Goal: Information Seeking & Learning: Learn about a topic

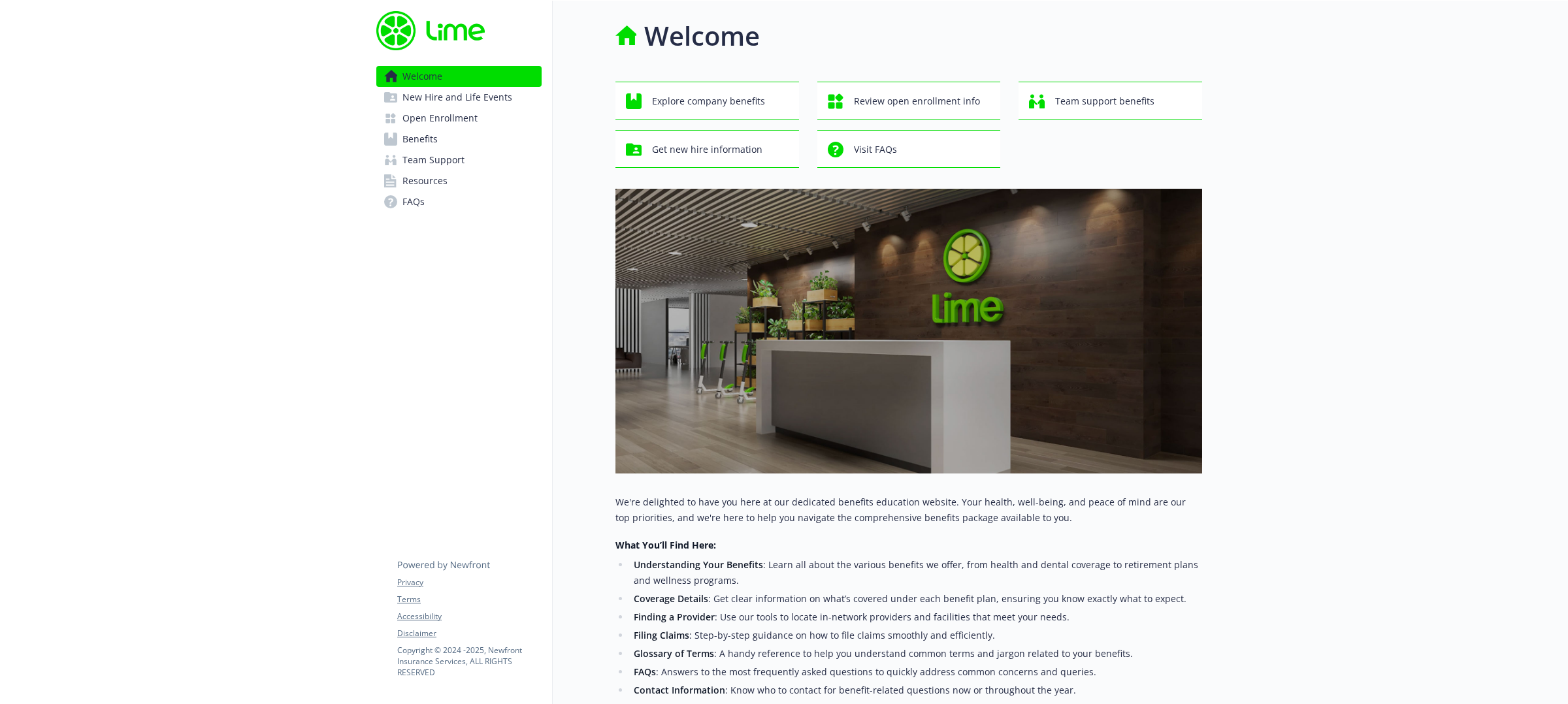
click at [447, 133] on link "Benefits" at bounding box center [459, 140] width 166 height 21
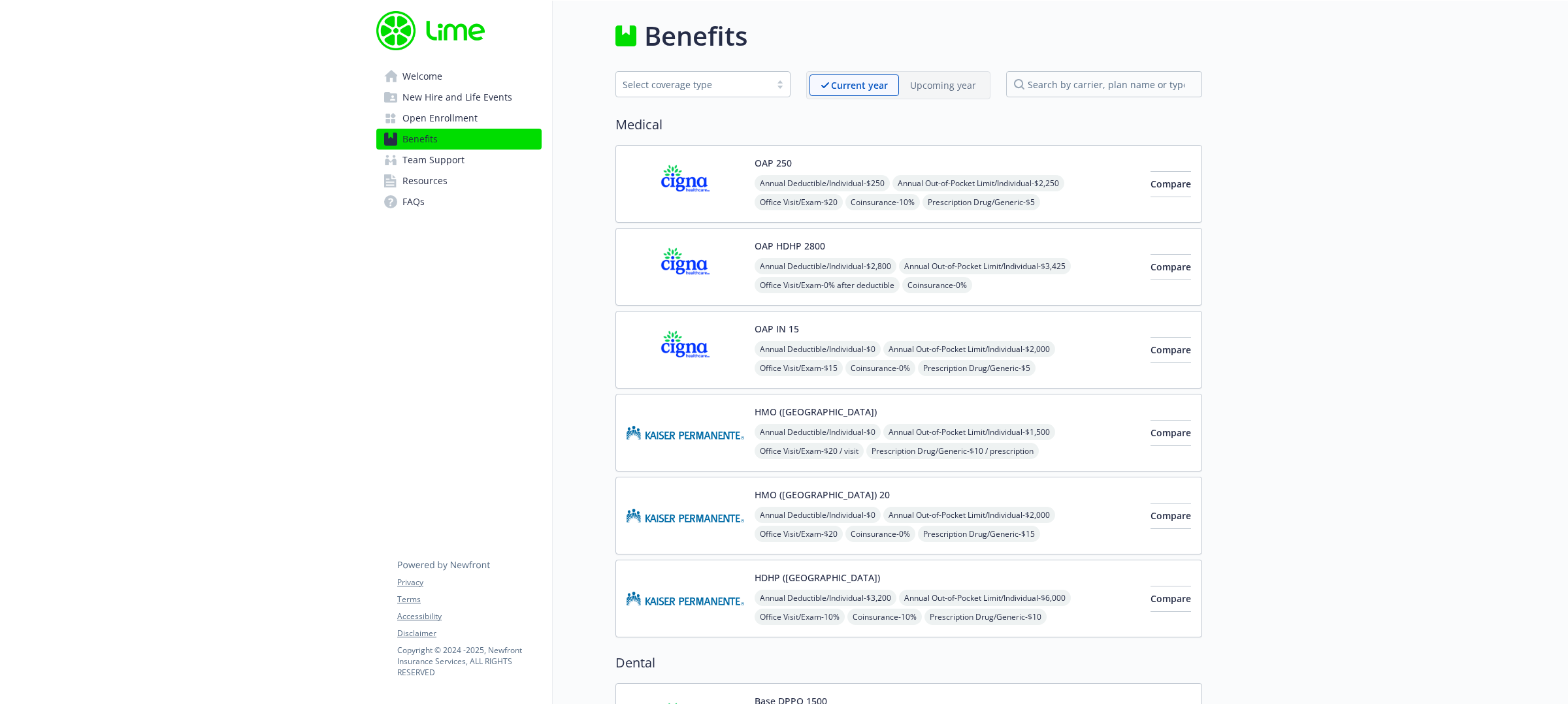
click at [711, 78] on div "Select coverage type" at bounding box center [693, 84] width 141 height 14
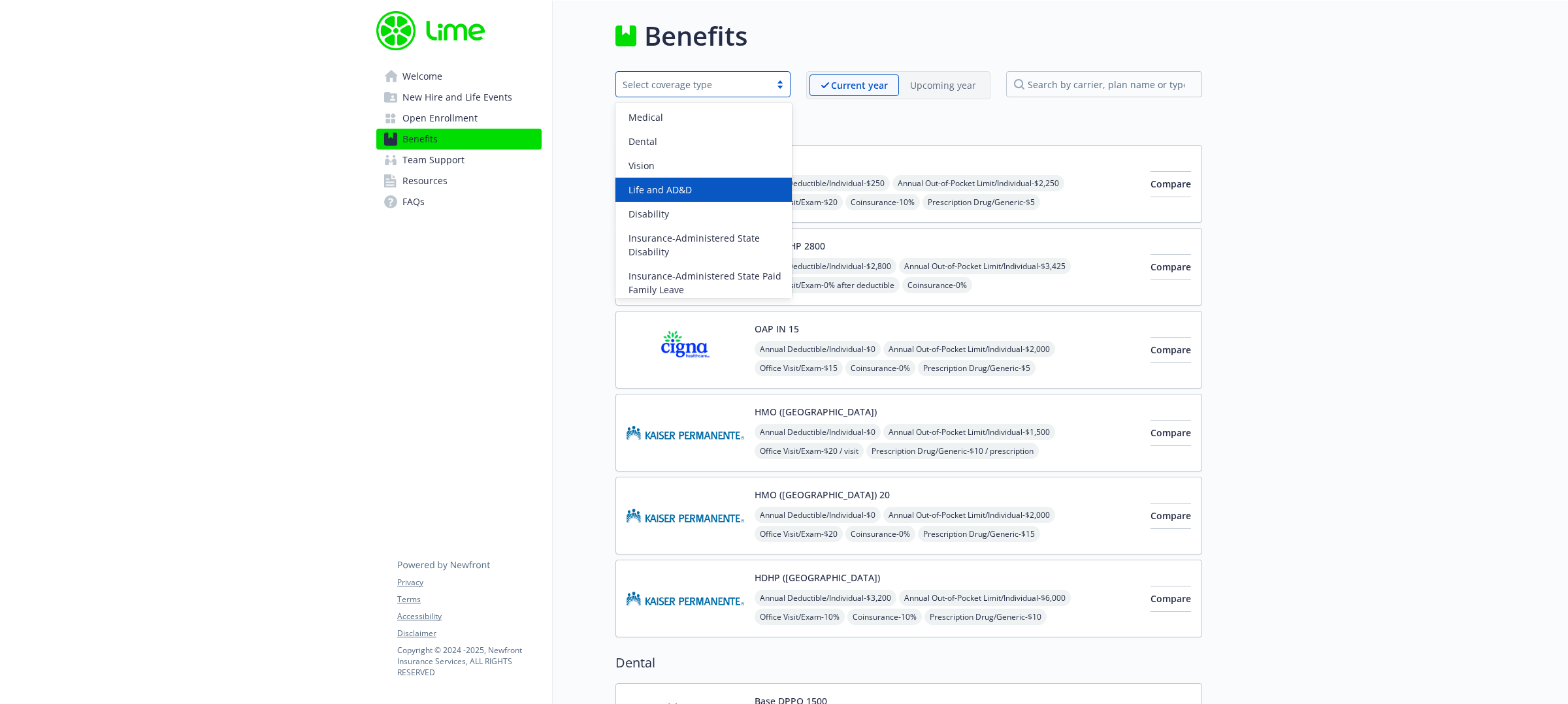
click at [685, 188] on span "Life and AD&D" at bounding box center [660, 189] width 63 height 14
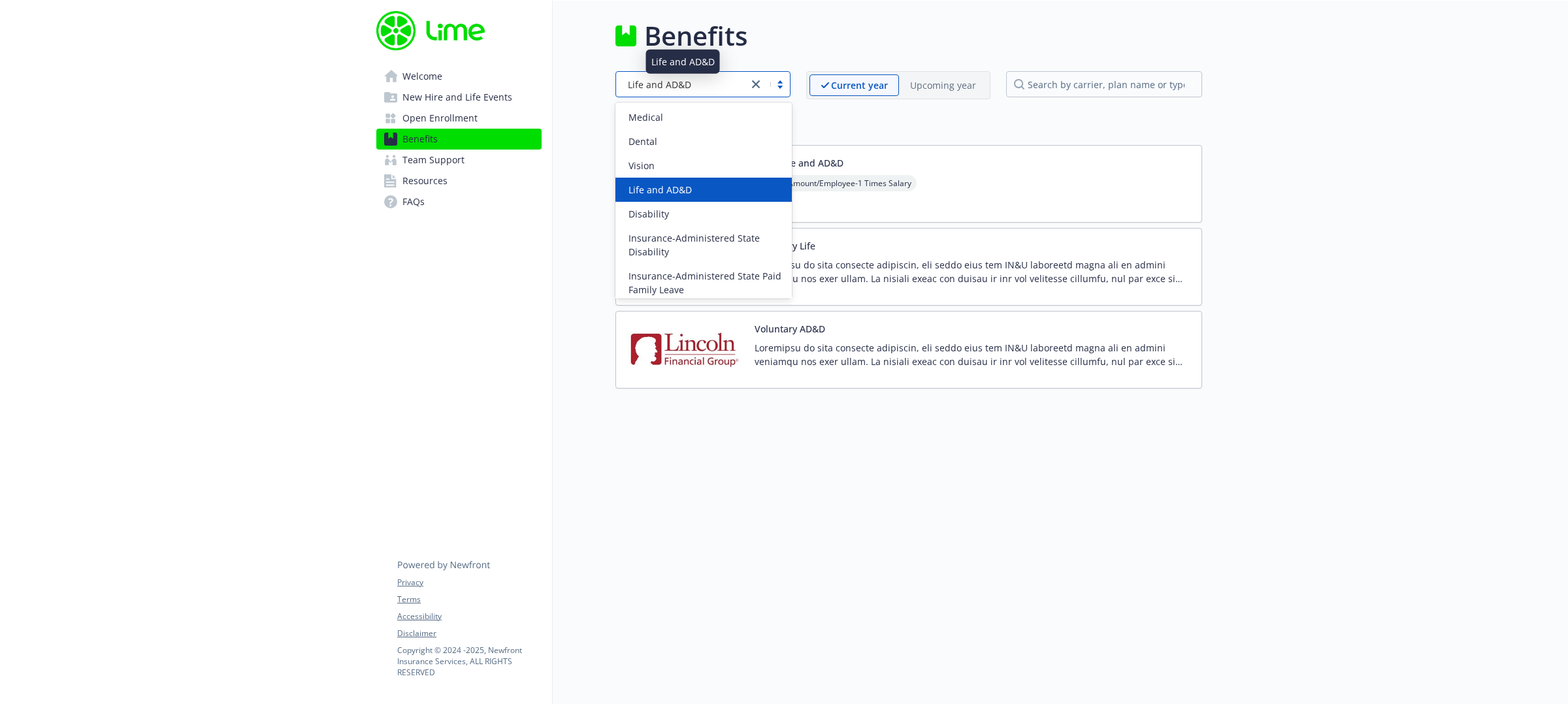
click at [726, 82] on div "Life and AD&D" at bounding box center [682, 84] width 119 height 14
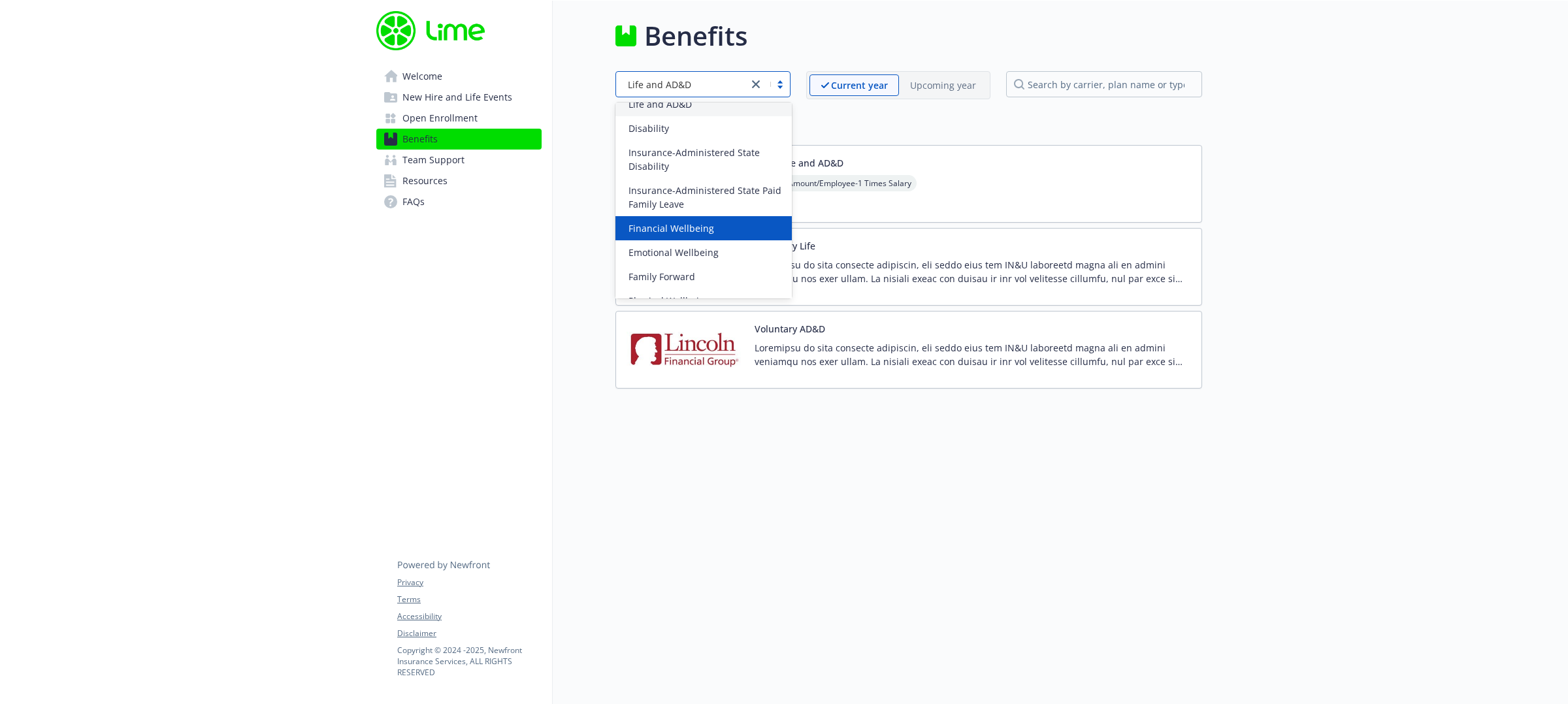
scroll to position [109, 0]
click at [723, 229] on div "Emotional Wellbeing" at bounding box center [704, 229] width 161 height 14
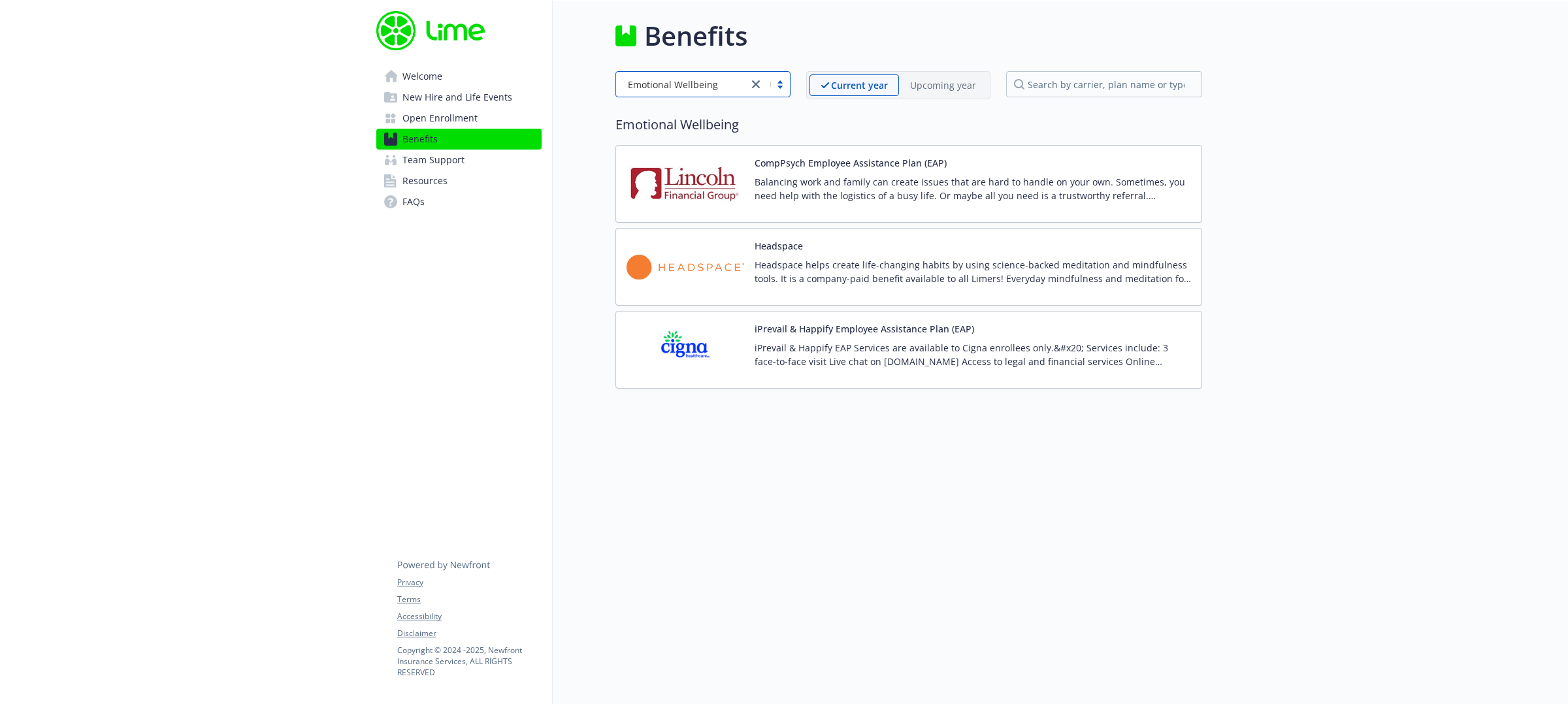
click at [884, 179] on p "Balancing work and family can create issues that are hard to handle on your own…" at bounding box center [972, 189] width 436 height 28
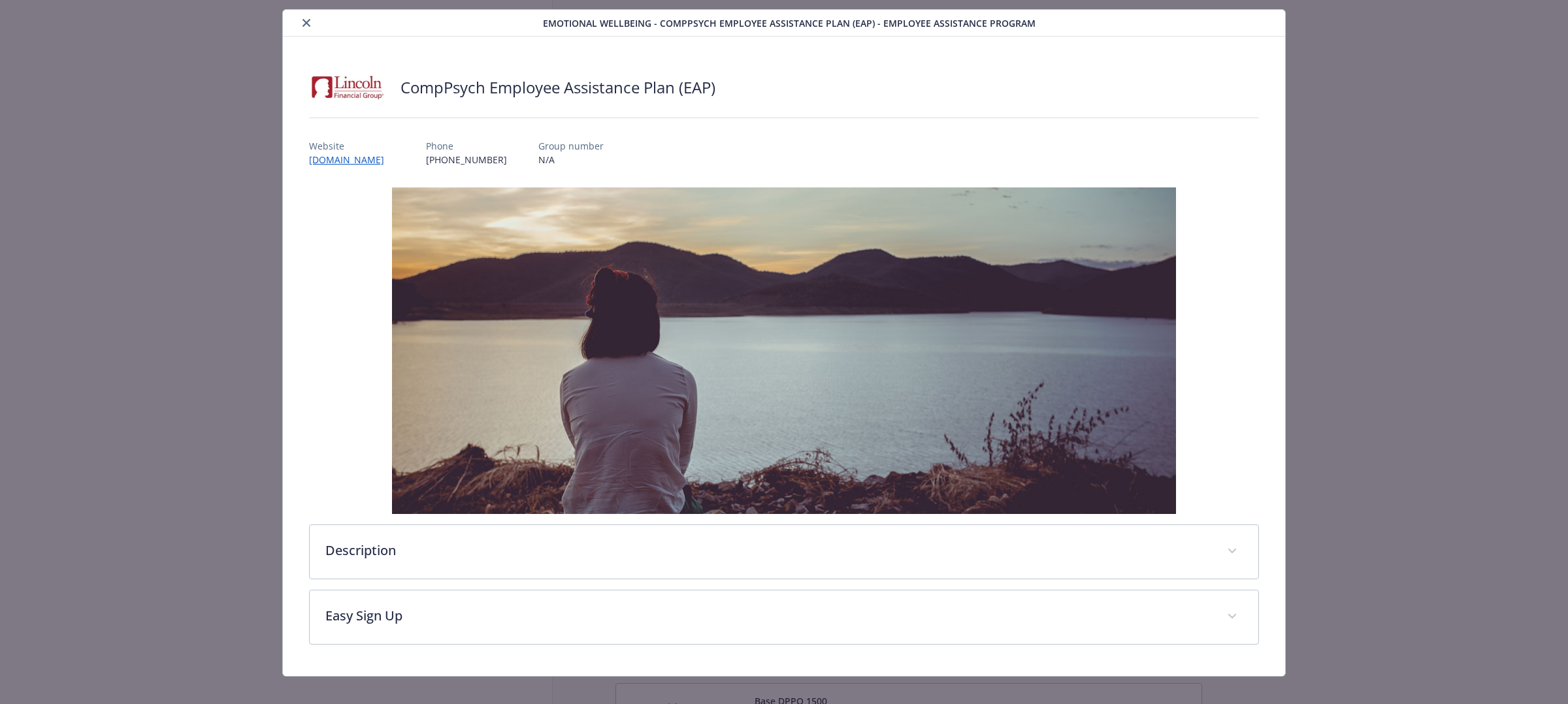
scroll to position [47, 0]
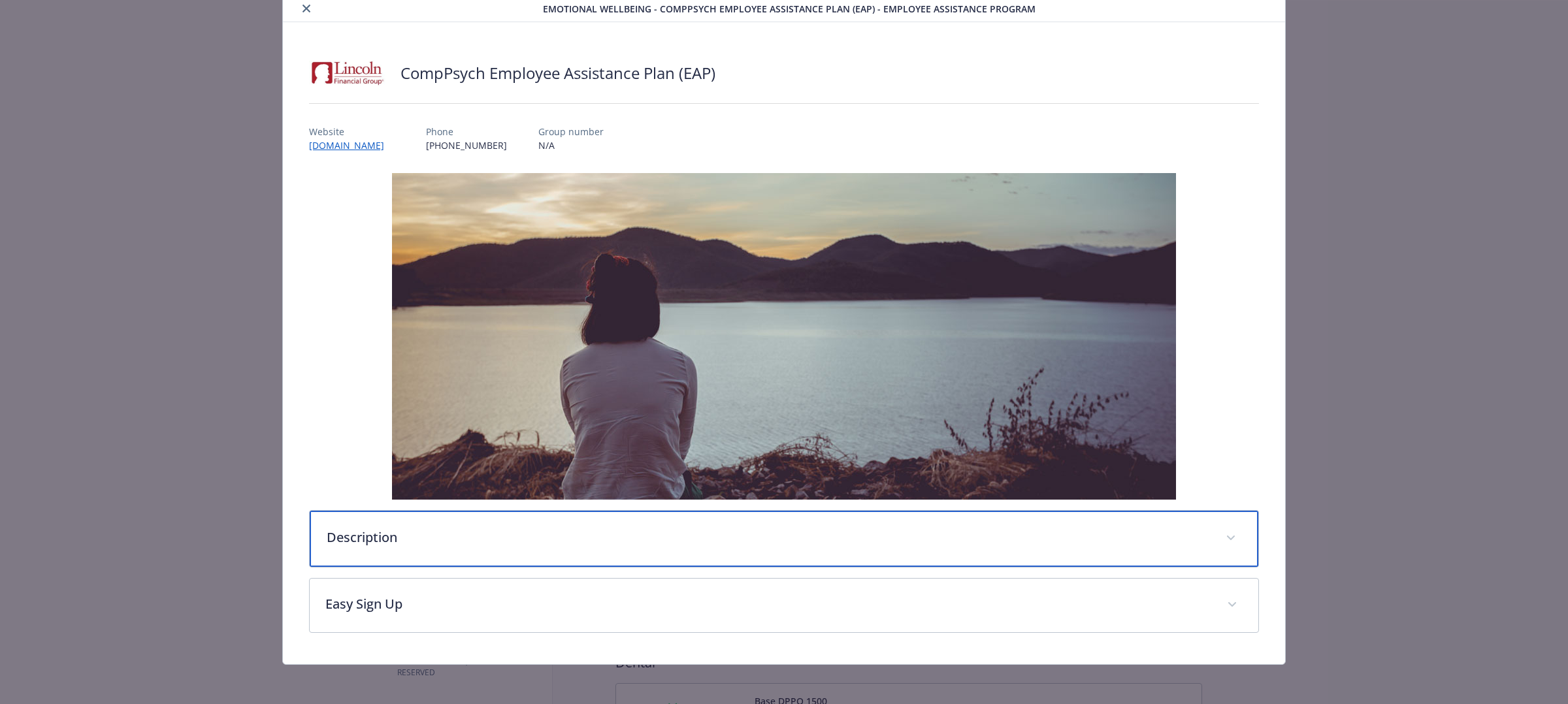
click at [503, 537] on p "Description" at bounding box center [768, 538] width 883 height 19
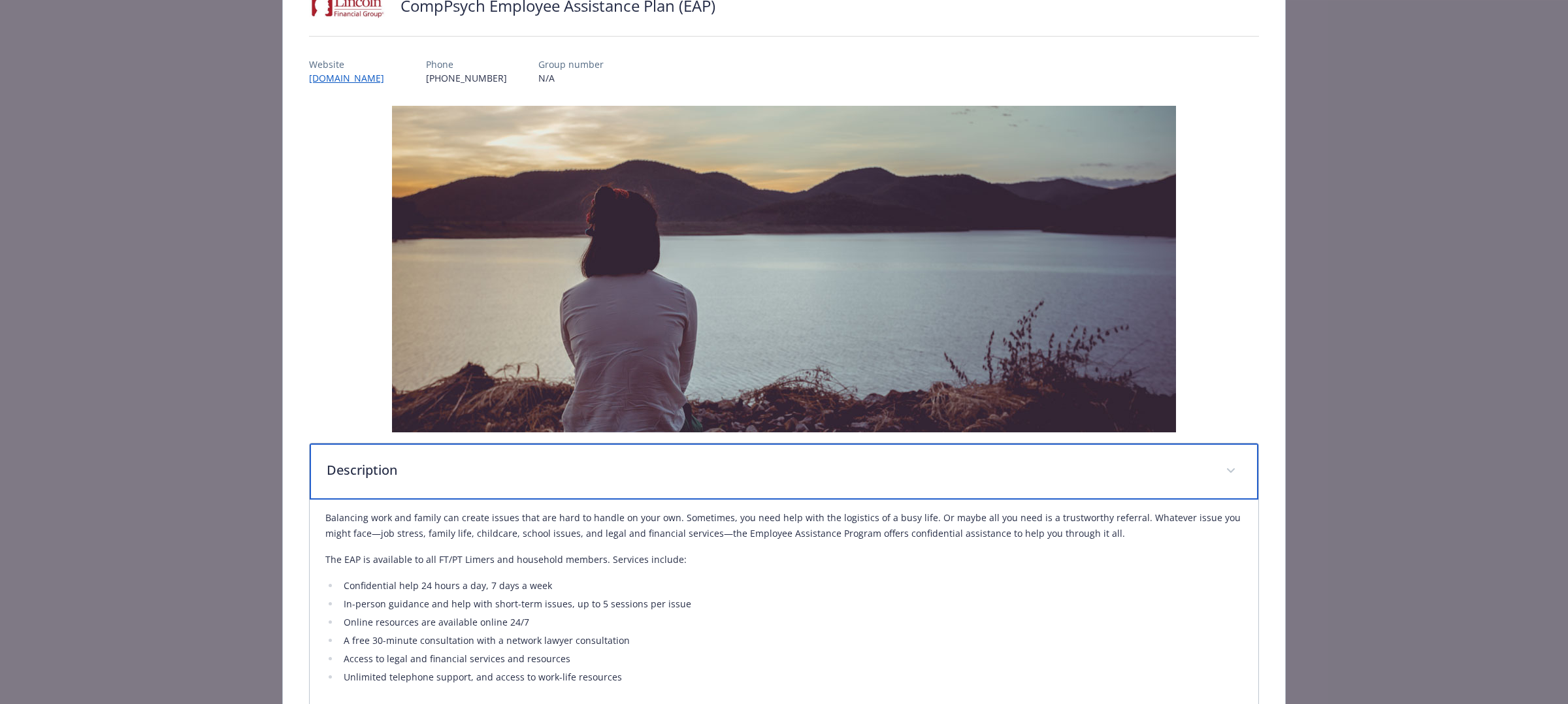
scroll to position [271, 0]
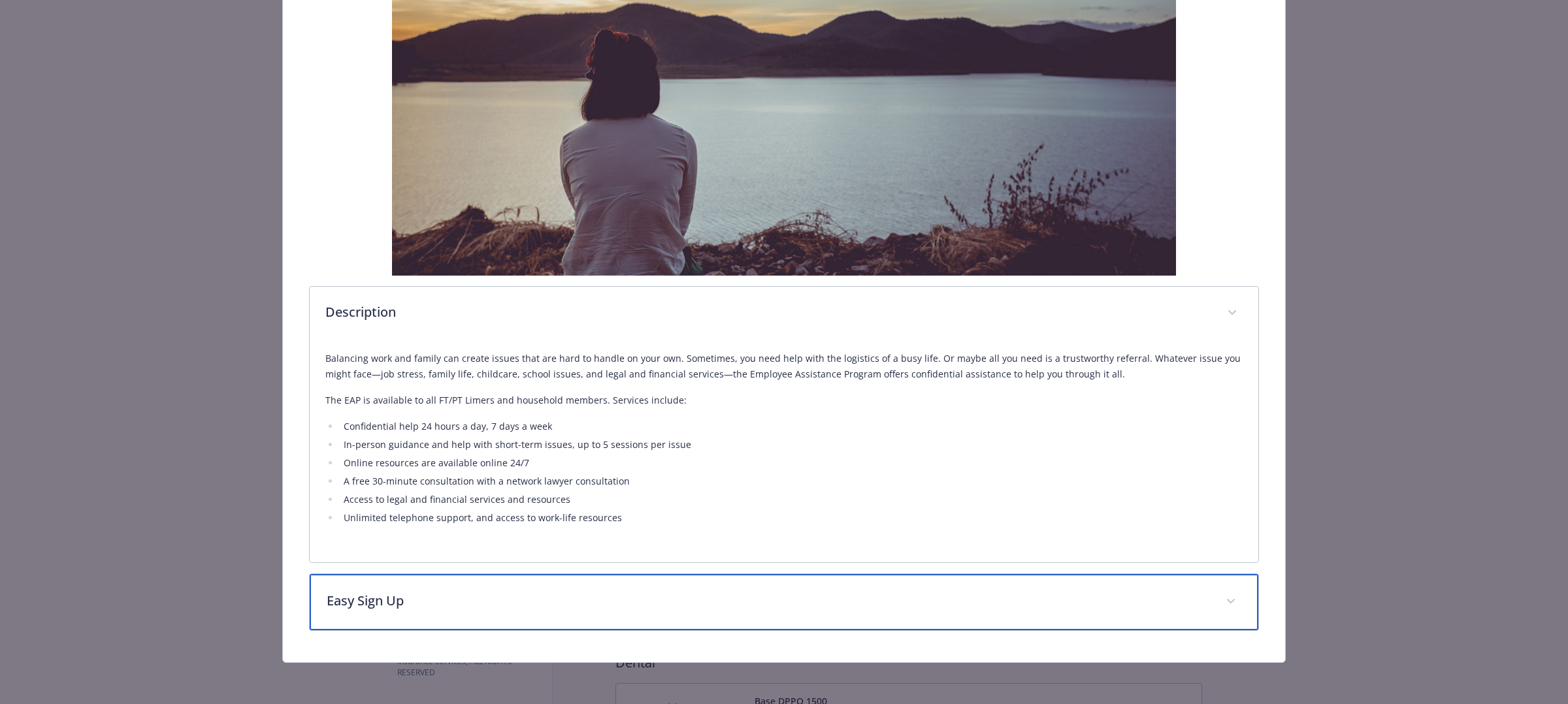
click at [564, 593] on p "Easy Sign Up" at bounding box center [768, 601] width 883 height 19
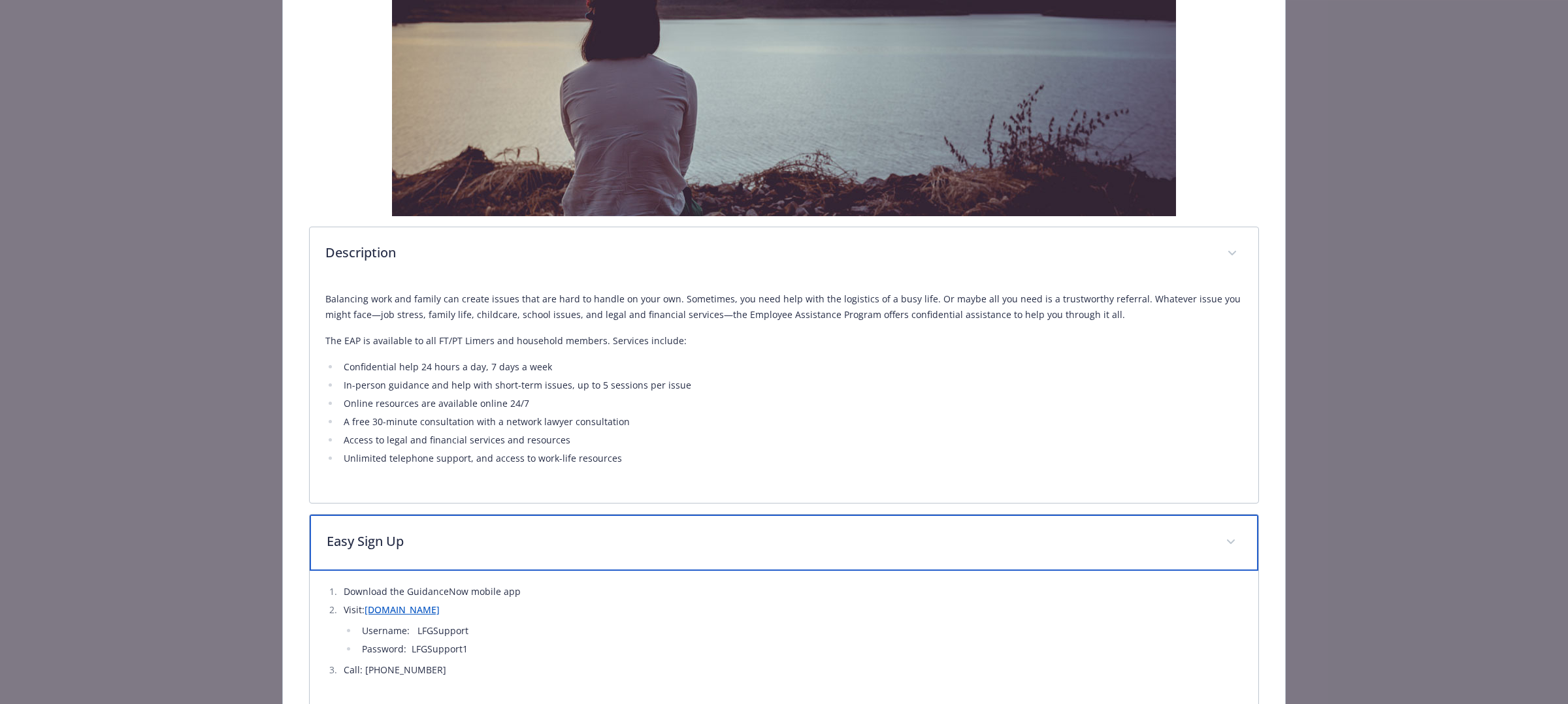
scroll to position [327, 0]
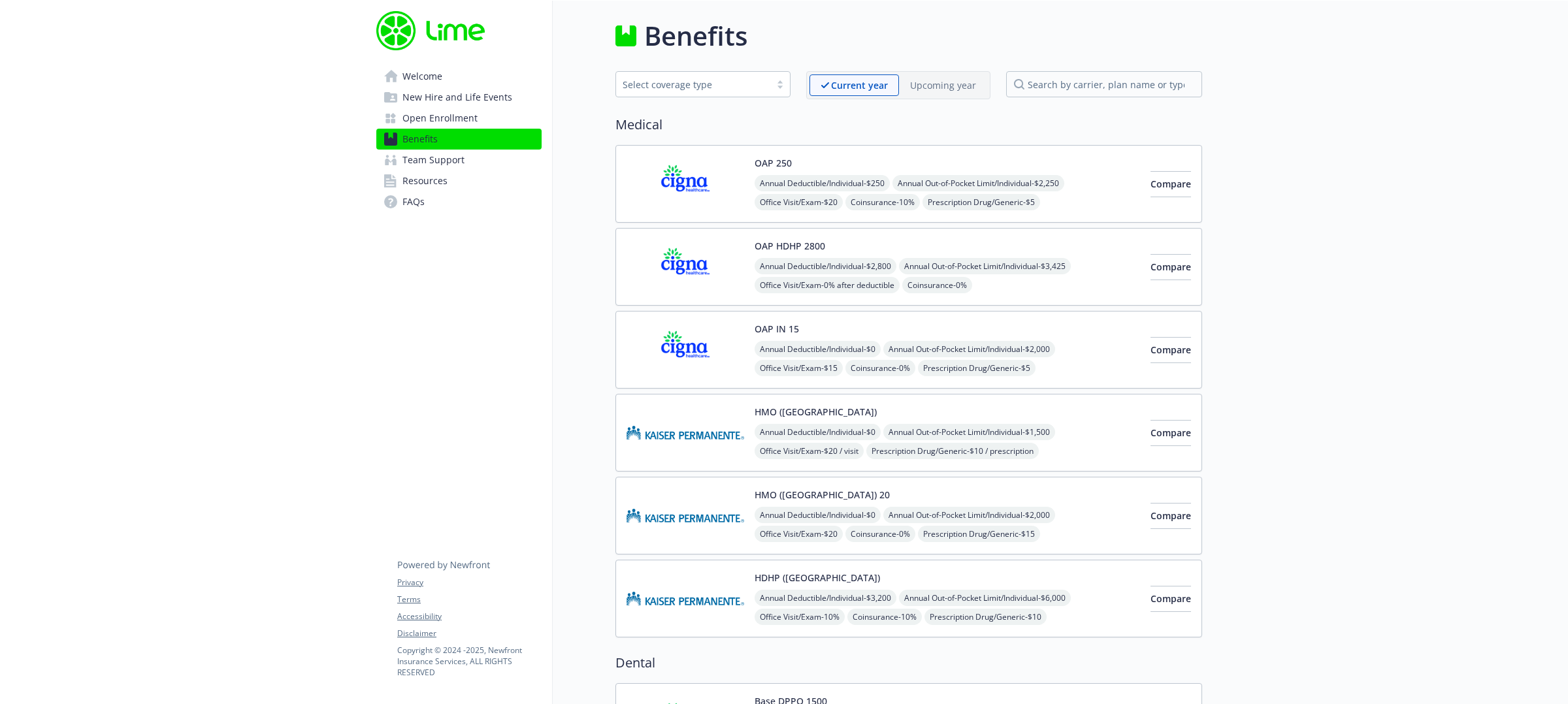
click at [728, 89] on div "Select coverage type" at bounding box center [693, 84] width 141 height 14
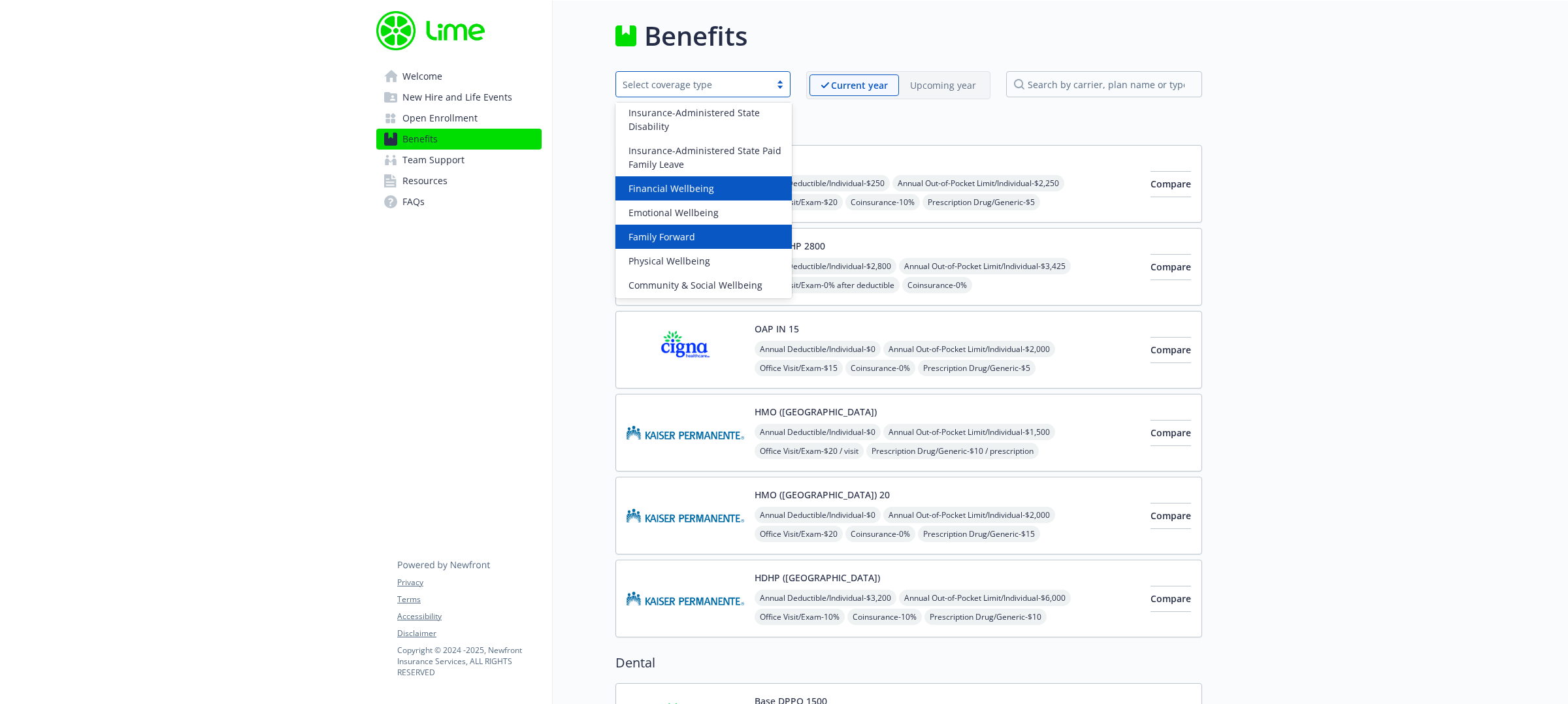
scroll to position [126, 0]
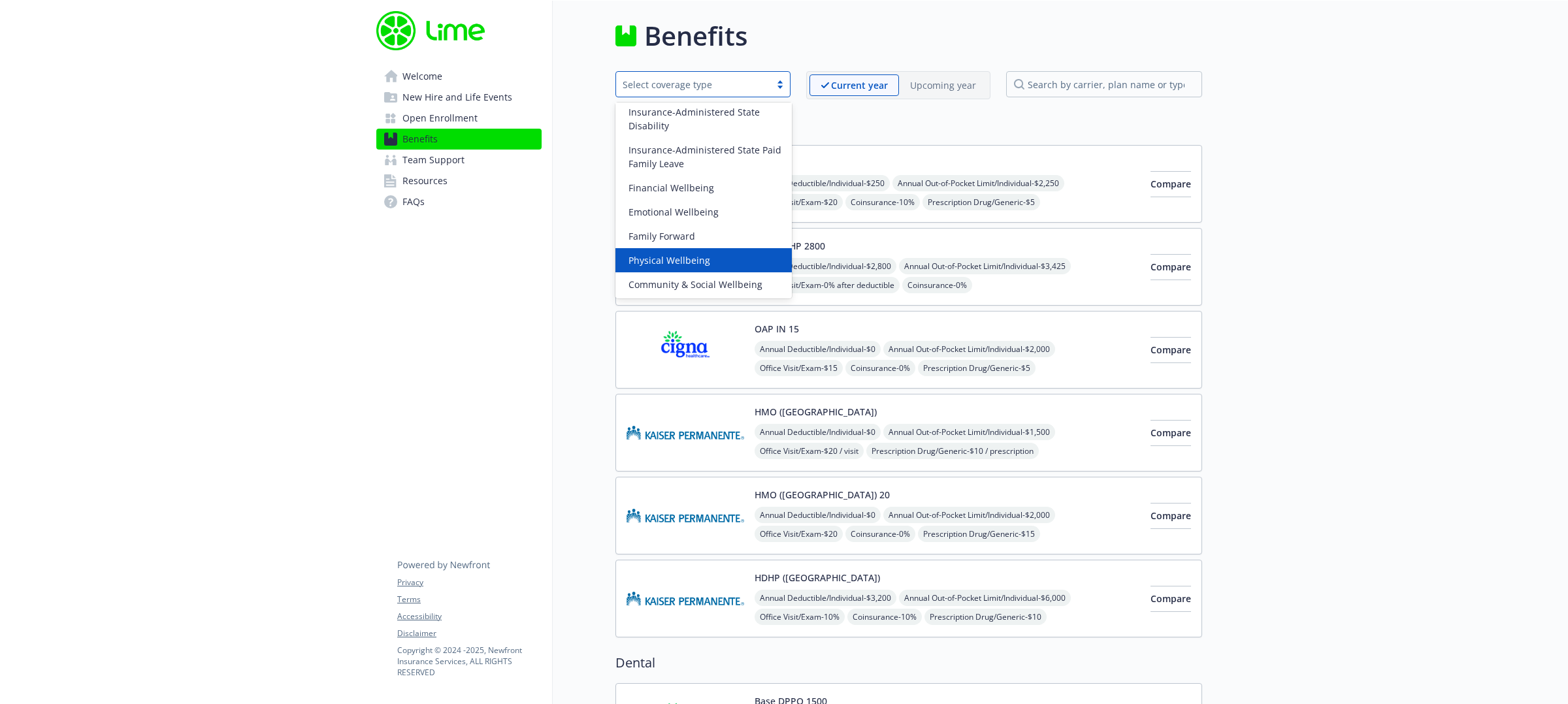
click at [701, 267] on div "Physical Wellbeing" at bounding box center [703, 261] width 176 height 24
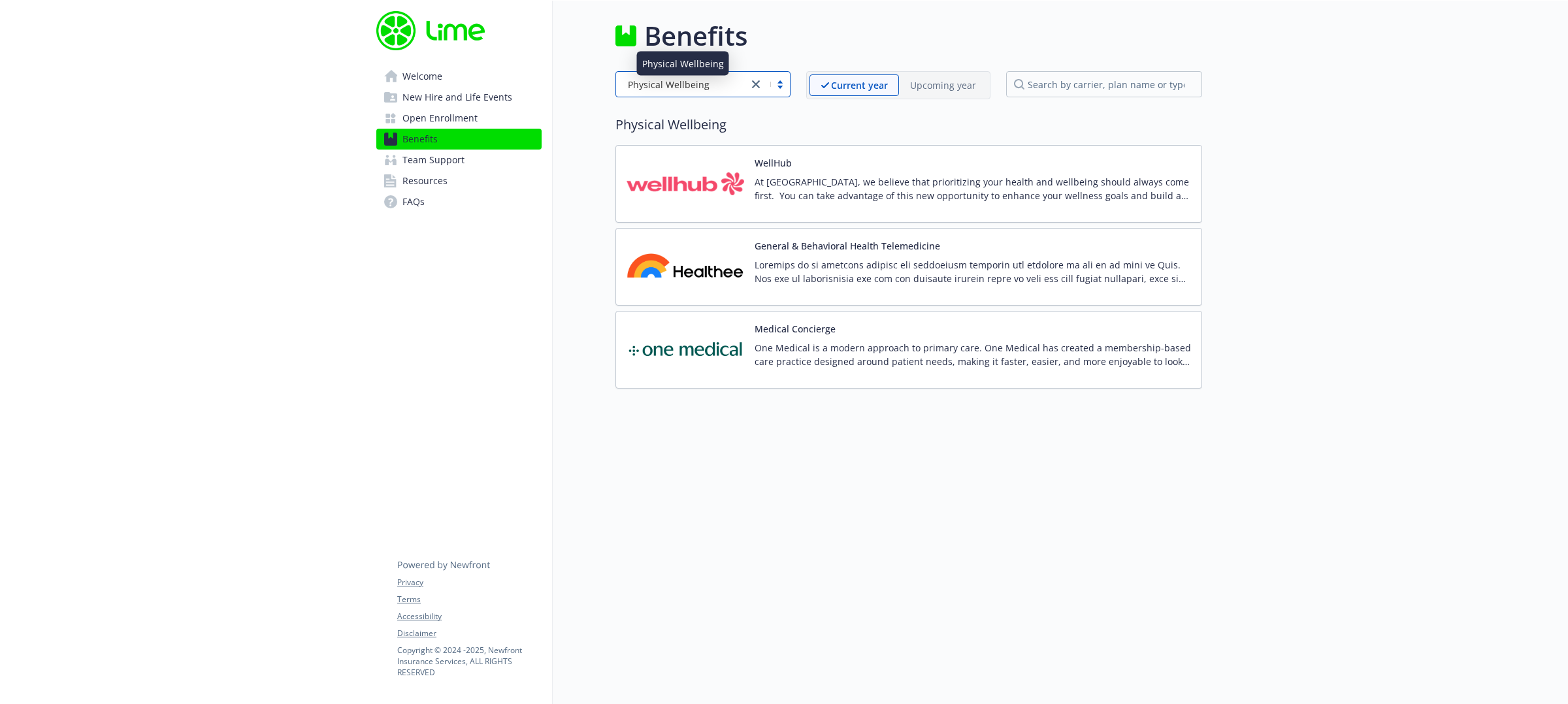
click at [704, 82] on span "Physical Wellbeing" at bounding box center [668, 84] width 82 height 14
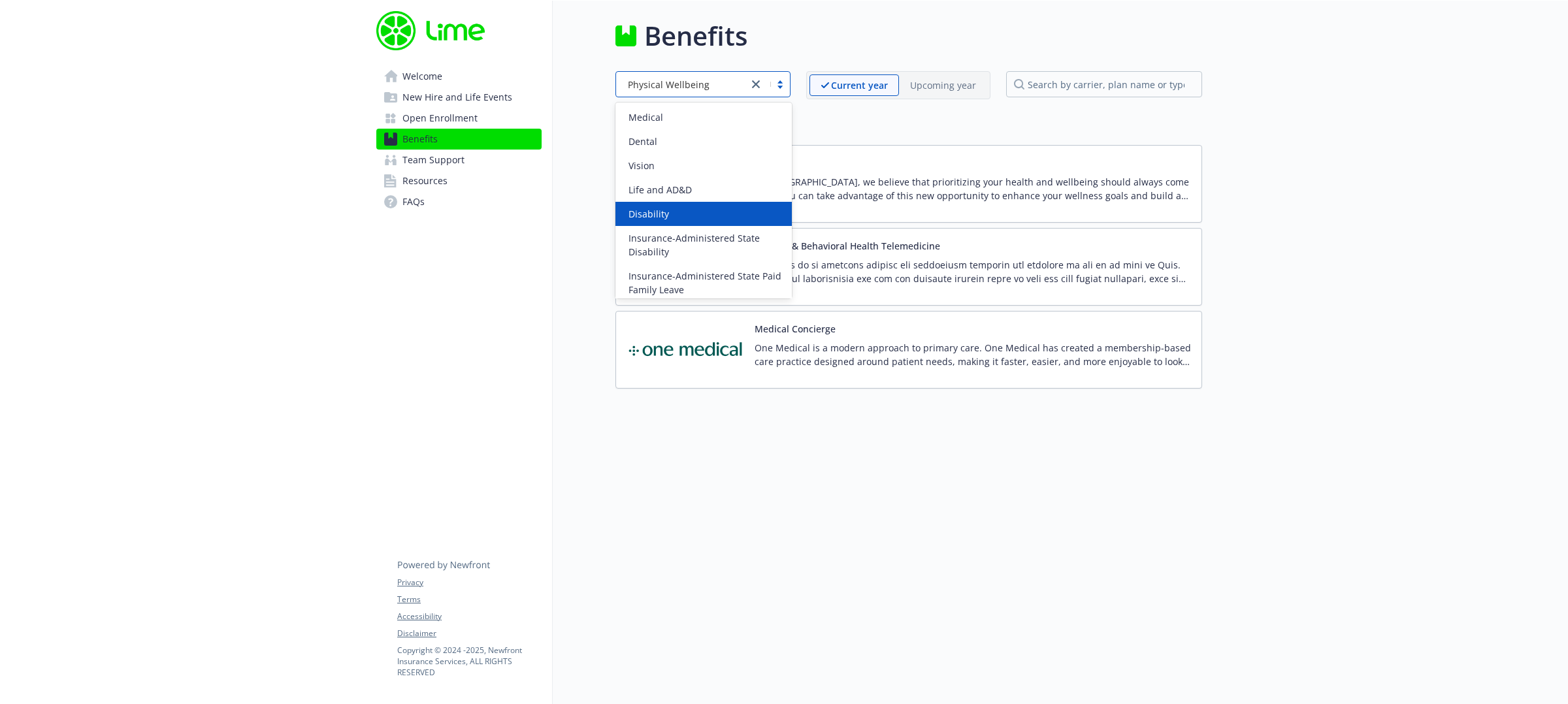
click at [717, 218] on div "Disability" at bounding box center [704, 214] width 161 height 14
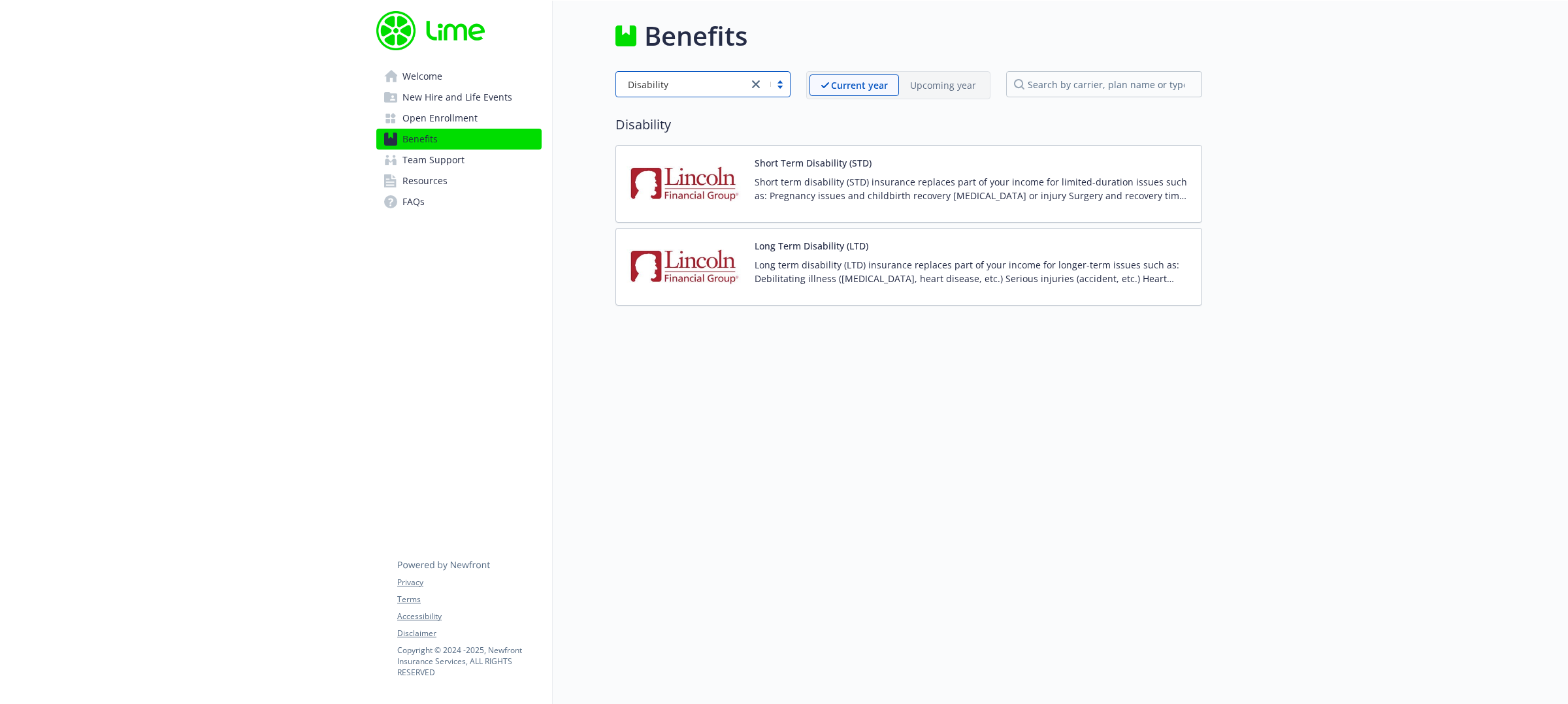
click at [923, 192] on p "Short term disability (STD) insurance replaces part of your income for limited-…" at bounding box center [972, 189] width 436 height 28
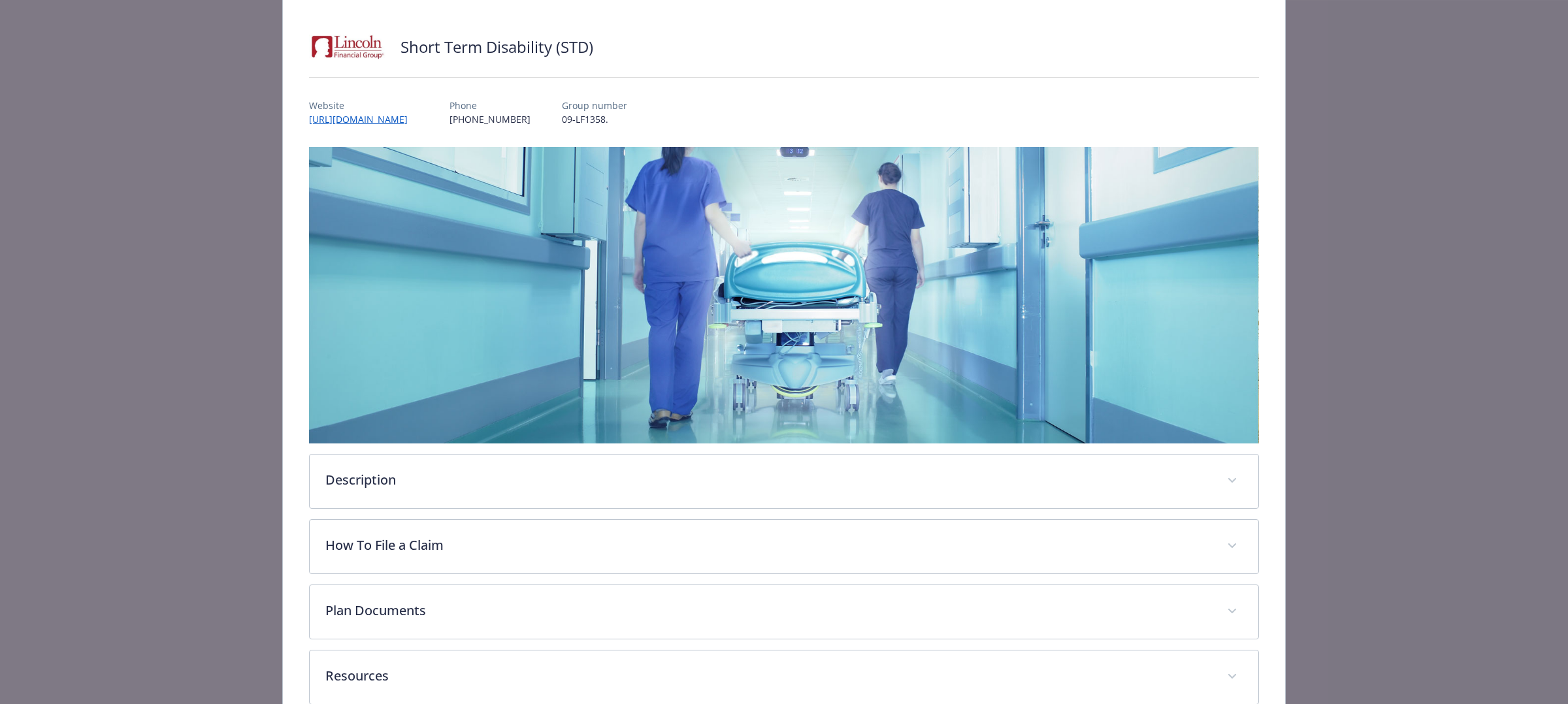
scroll to position [147, 0]
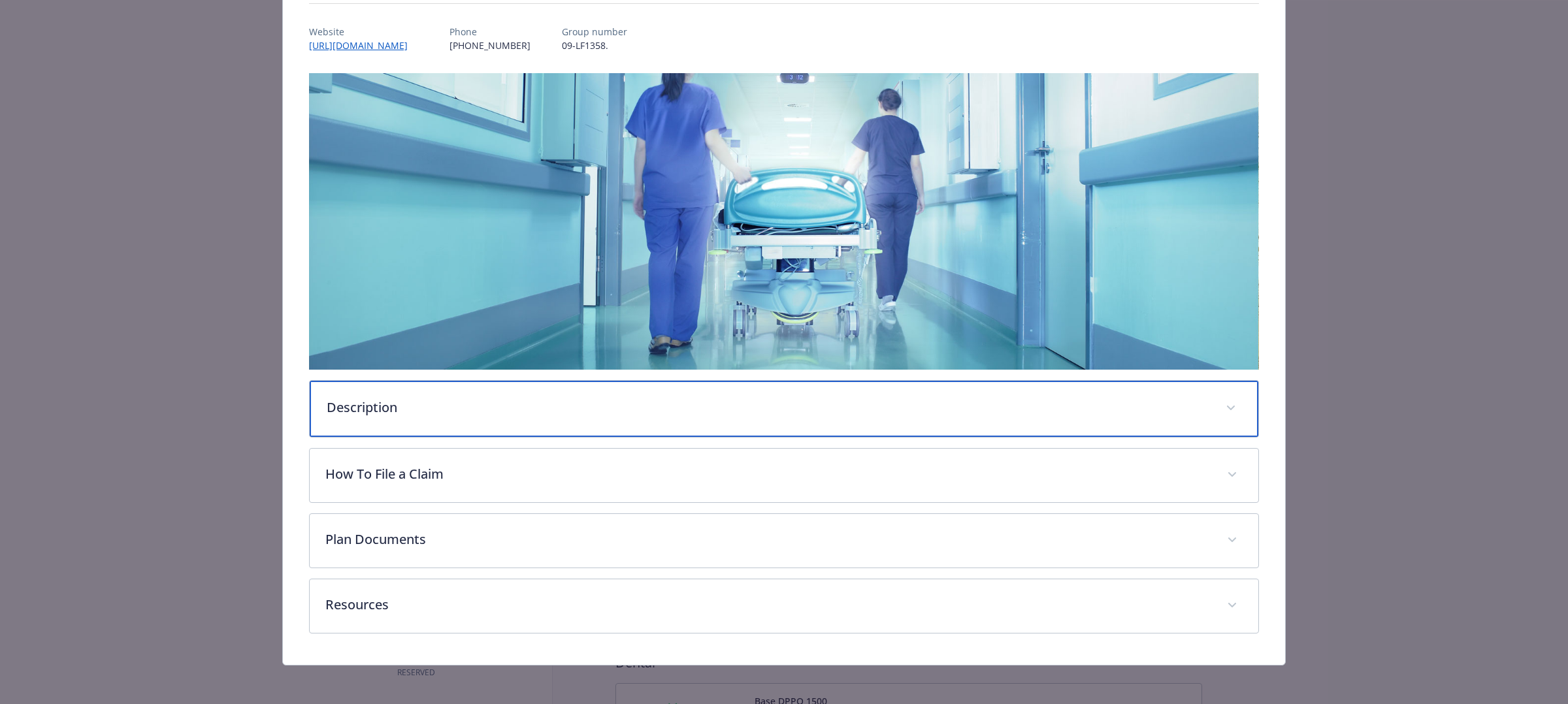
click at [436, 421] on div "Description" at bounding box center [784, 408] width 948 height 56
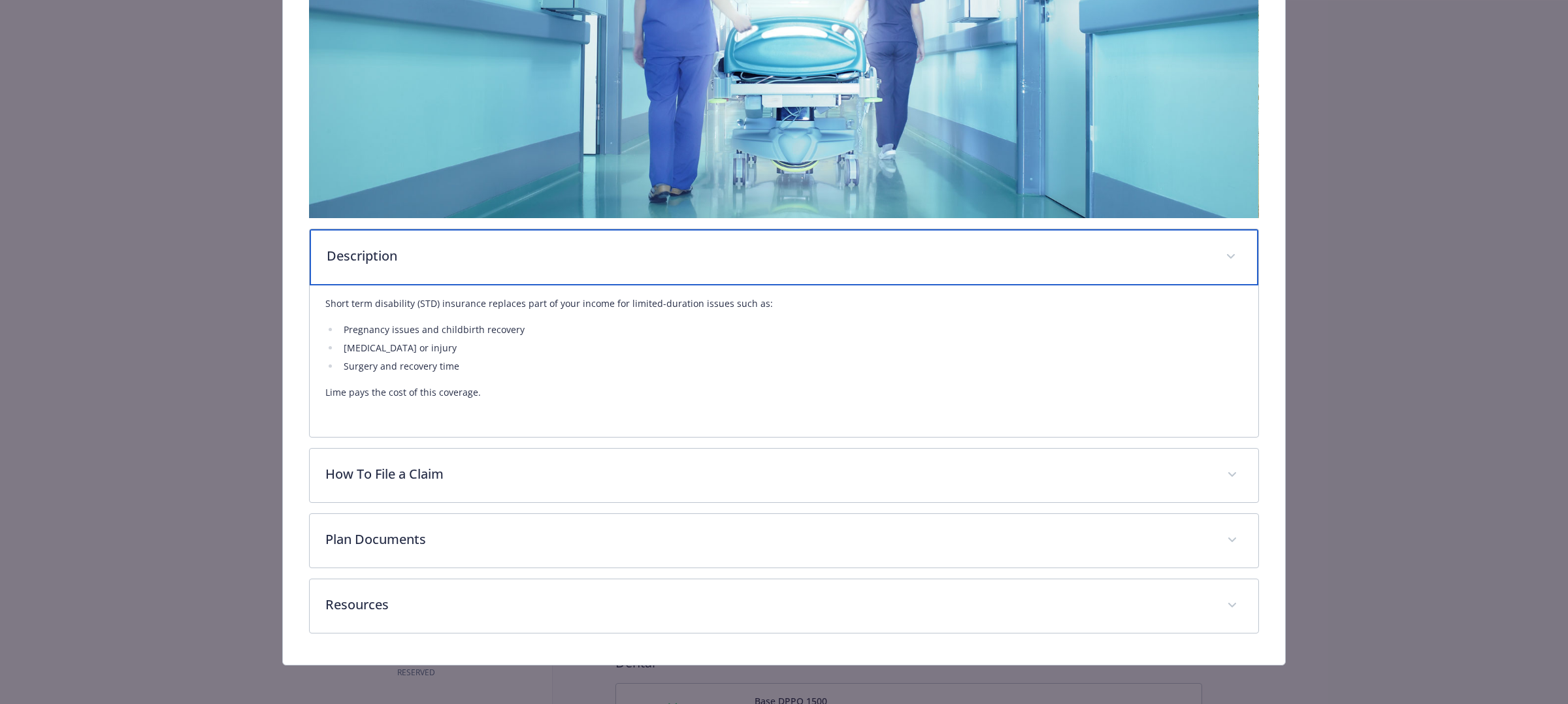
scroll to position [300, 0]
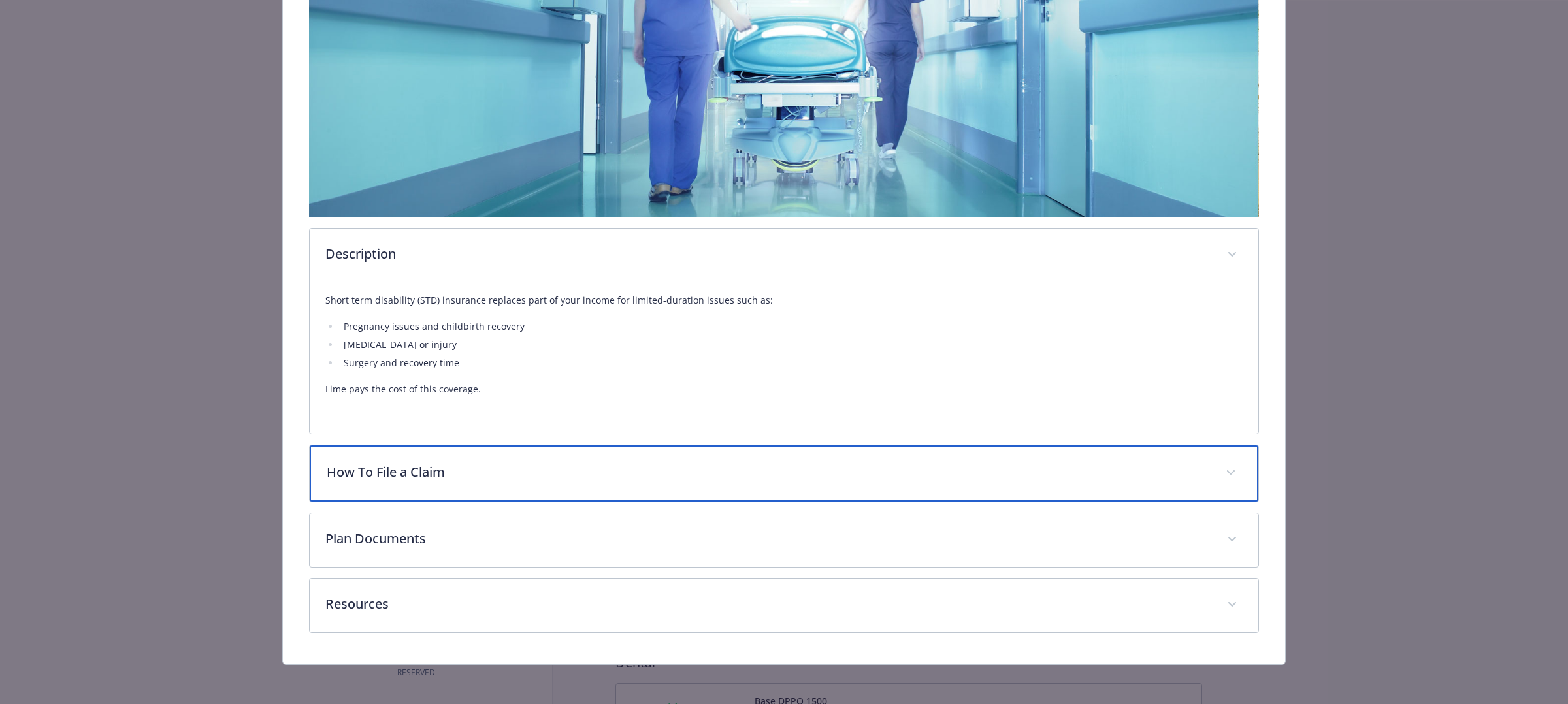
click at [662, 478] on p "How To File a Claim" at bounding box center [768, 473] width 883 height 19
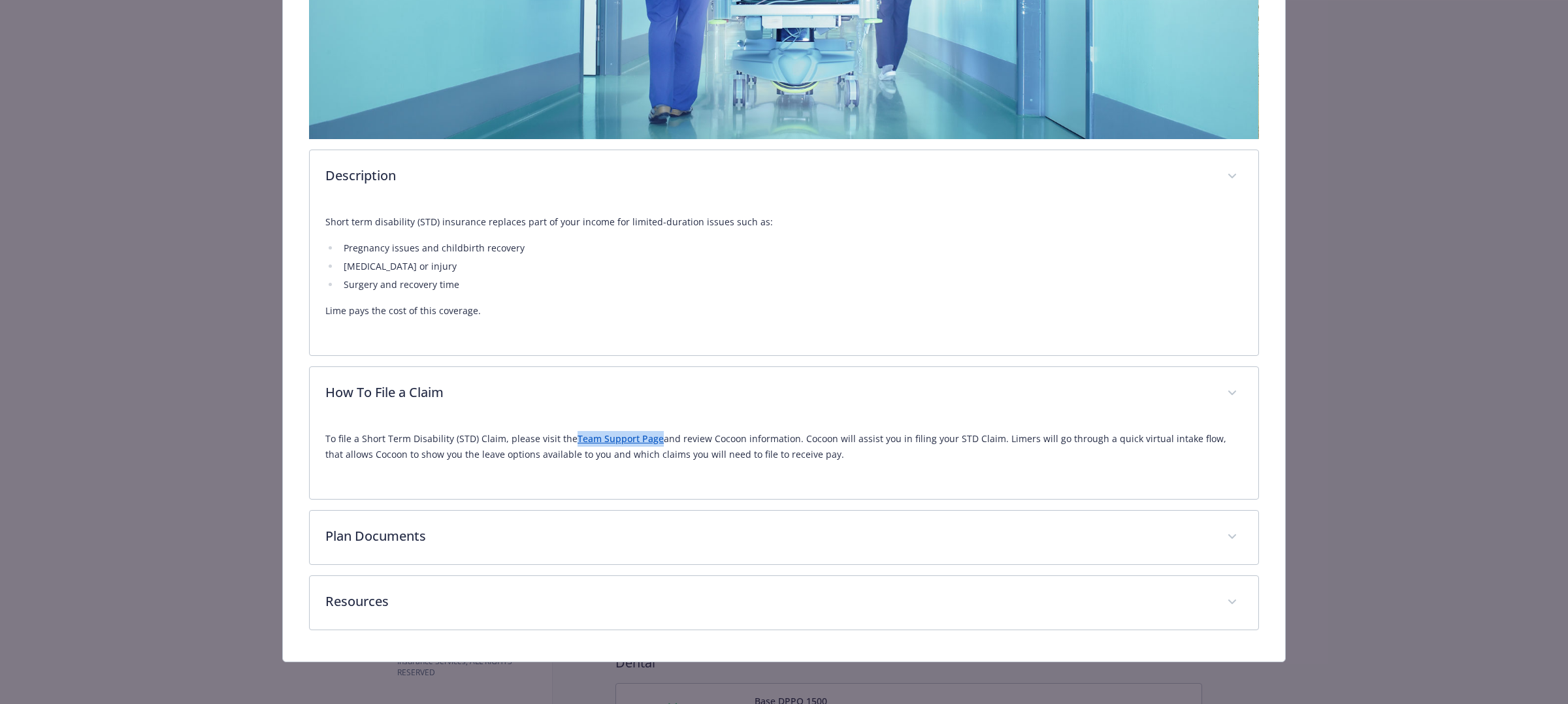
scroll to position [376, 0]
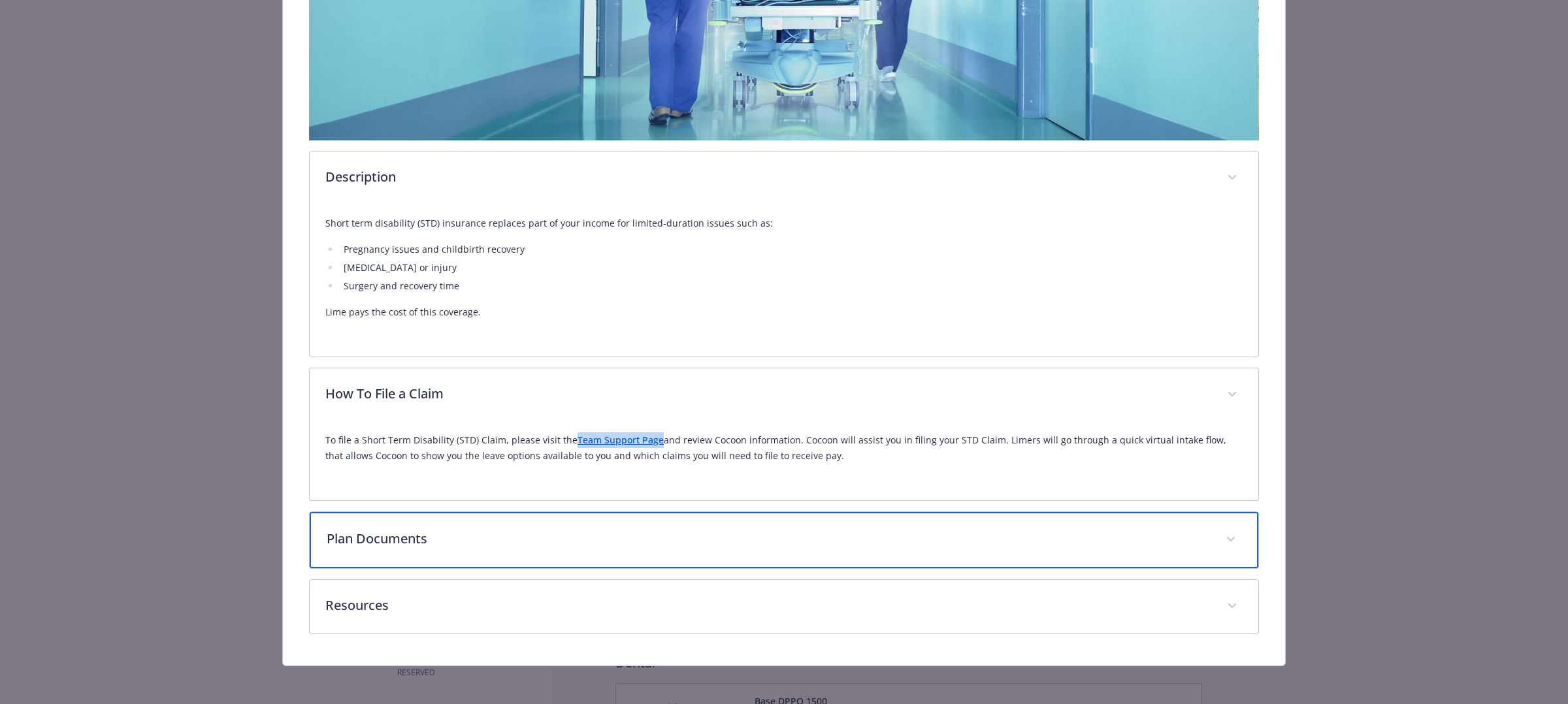
click at [598, 551] on div "Plan Documents" at bounding box center [784, 540] width 948 height 56
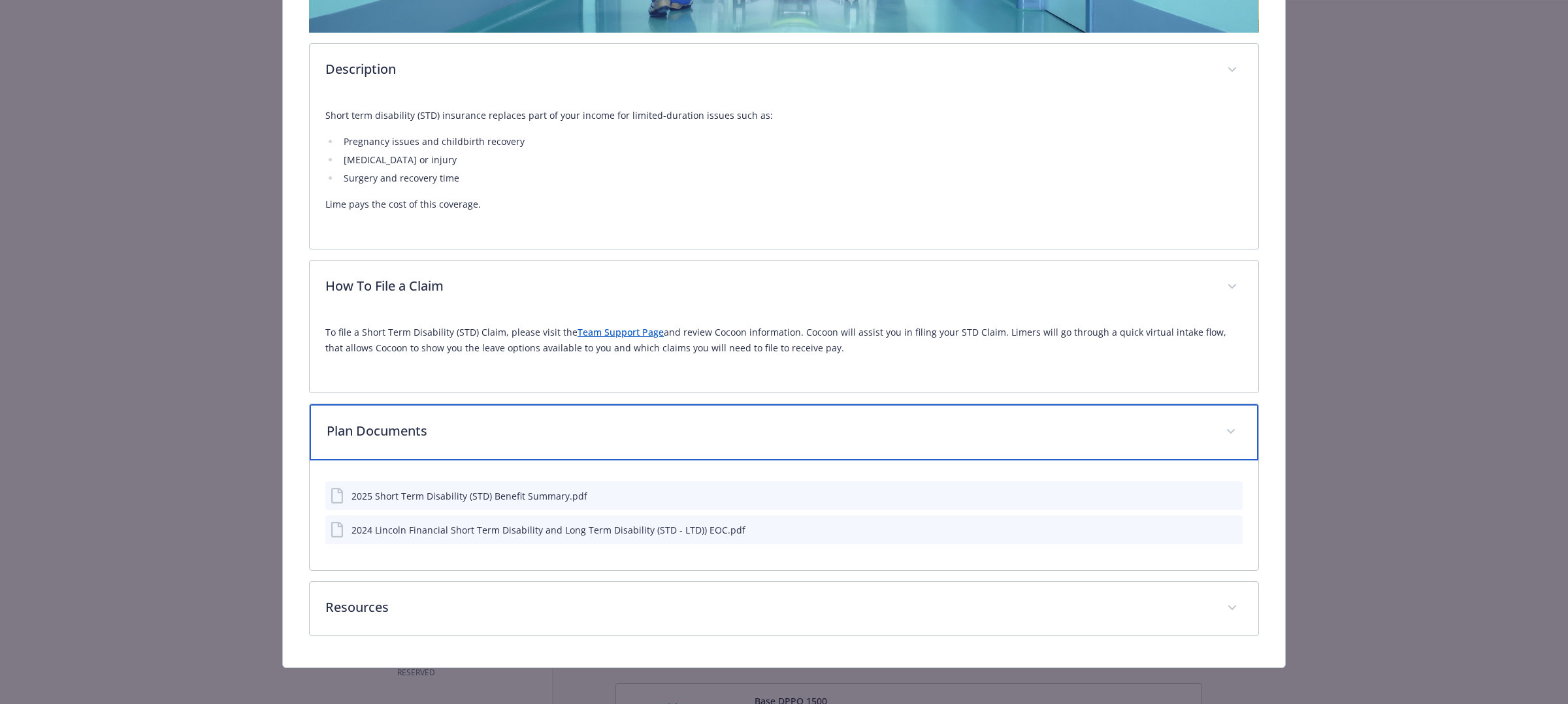
scroll to position [487, 0]
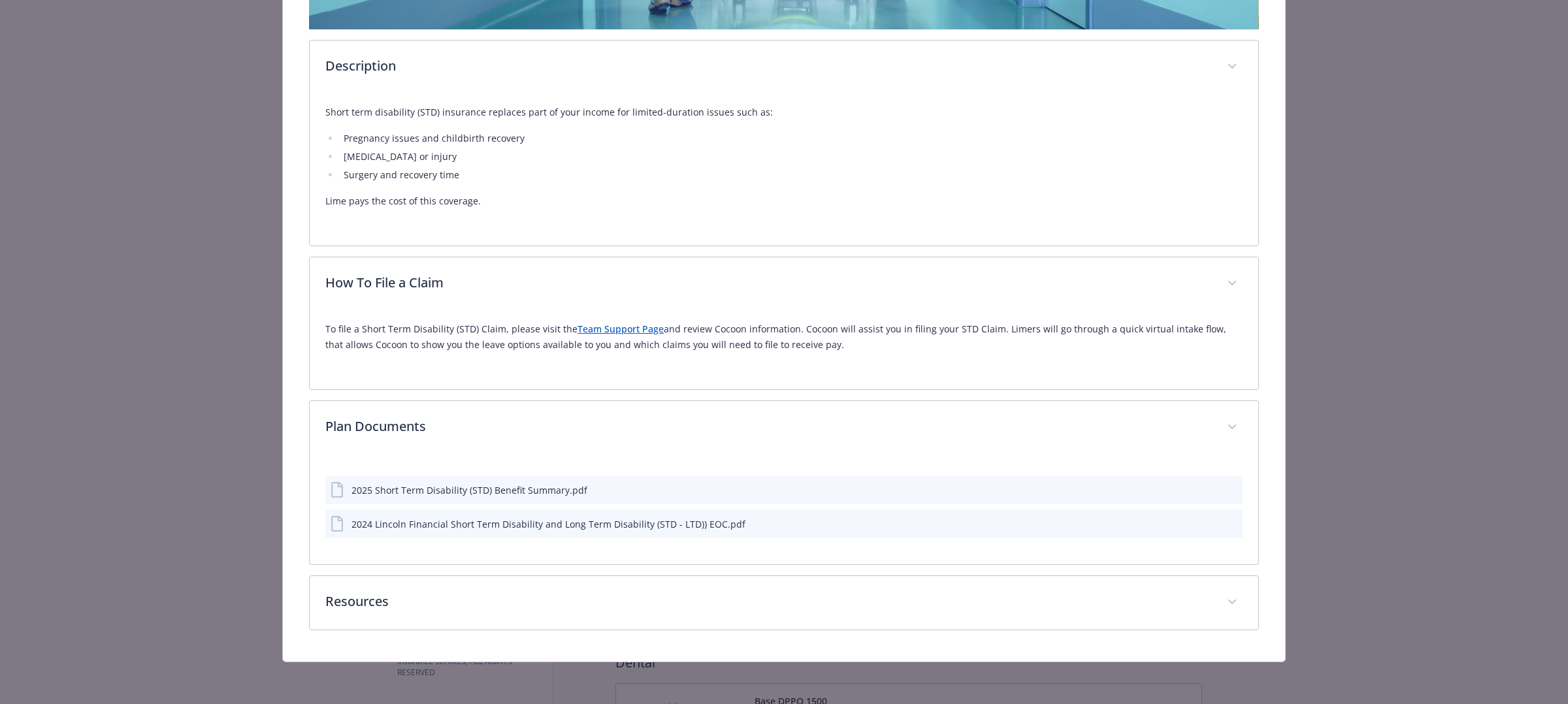
click at [549, 491] on div "2025 Short Term Disability (STD) Benefit Summary.pdf" at bounding box center [469, 490] width 235 height 14
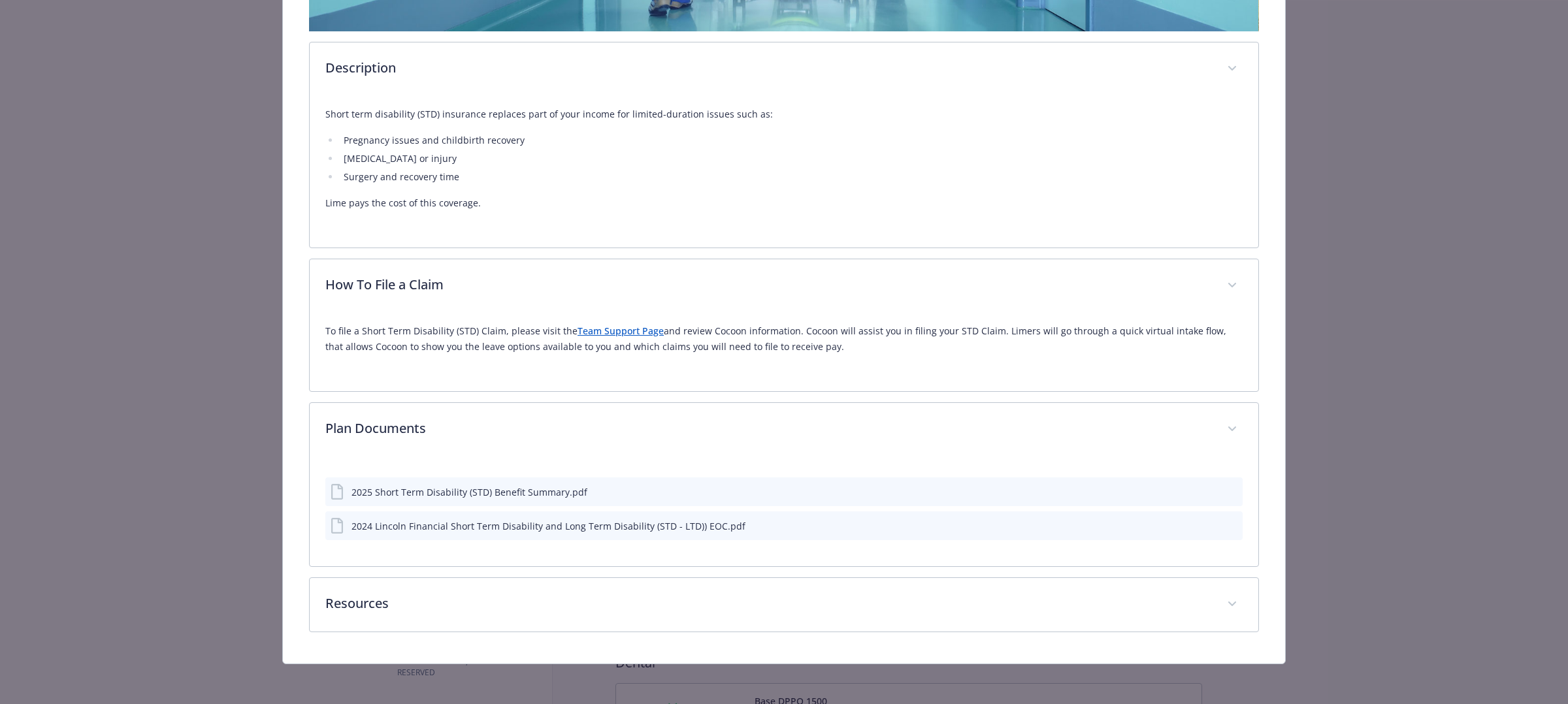
click at [340, 493] on icon "details for plan Disability - Short Term Disability (STD) - Short Term Disabili…" at bounding box center [337, 491] width 11 height 15
click at [473, 495] on div "2025 Short Term Disability (STD) Benefit Summary.pdf" at bounding box center [469, 492] width 235 height 14
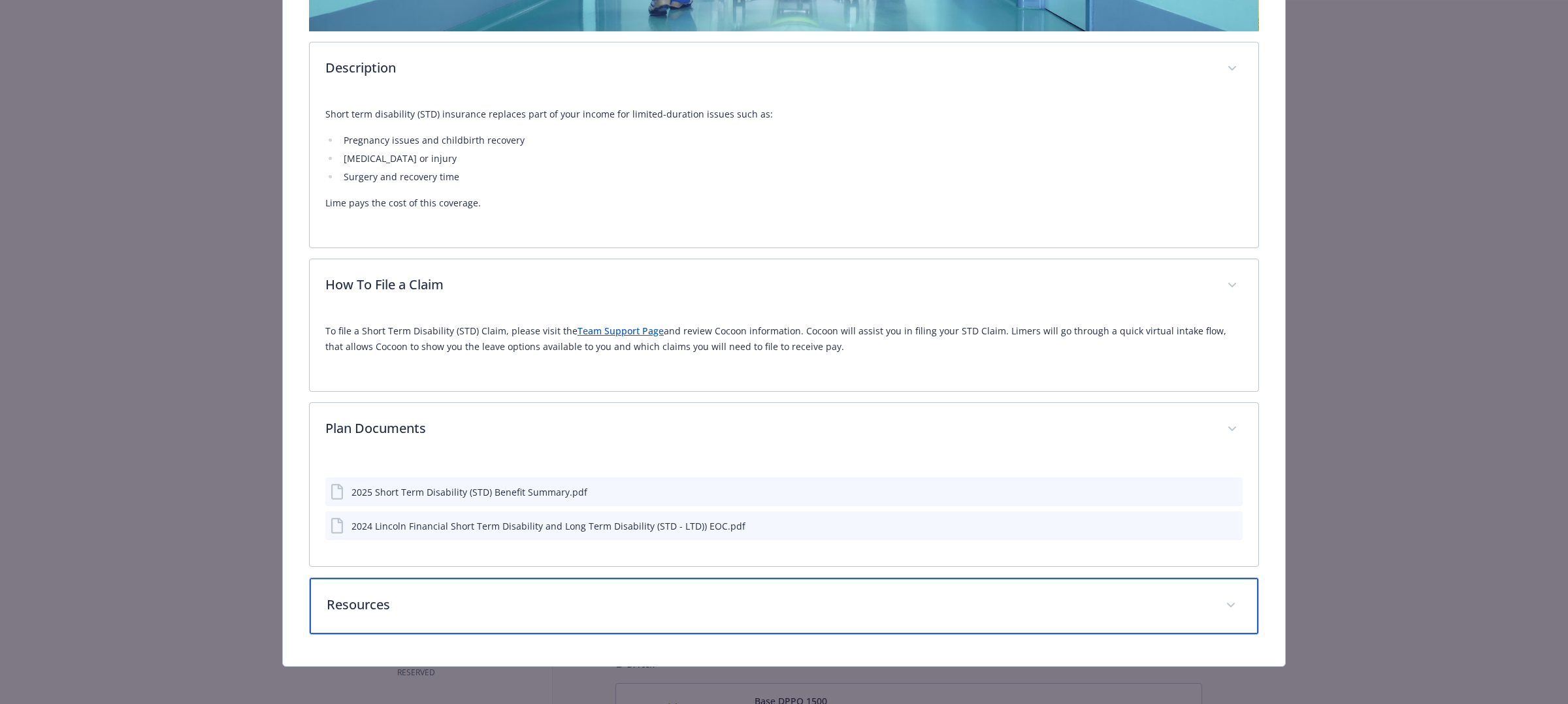
click at [437, 615] on div "Resources" at bounding box center [784, 606] width 948 height 56
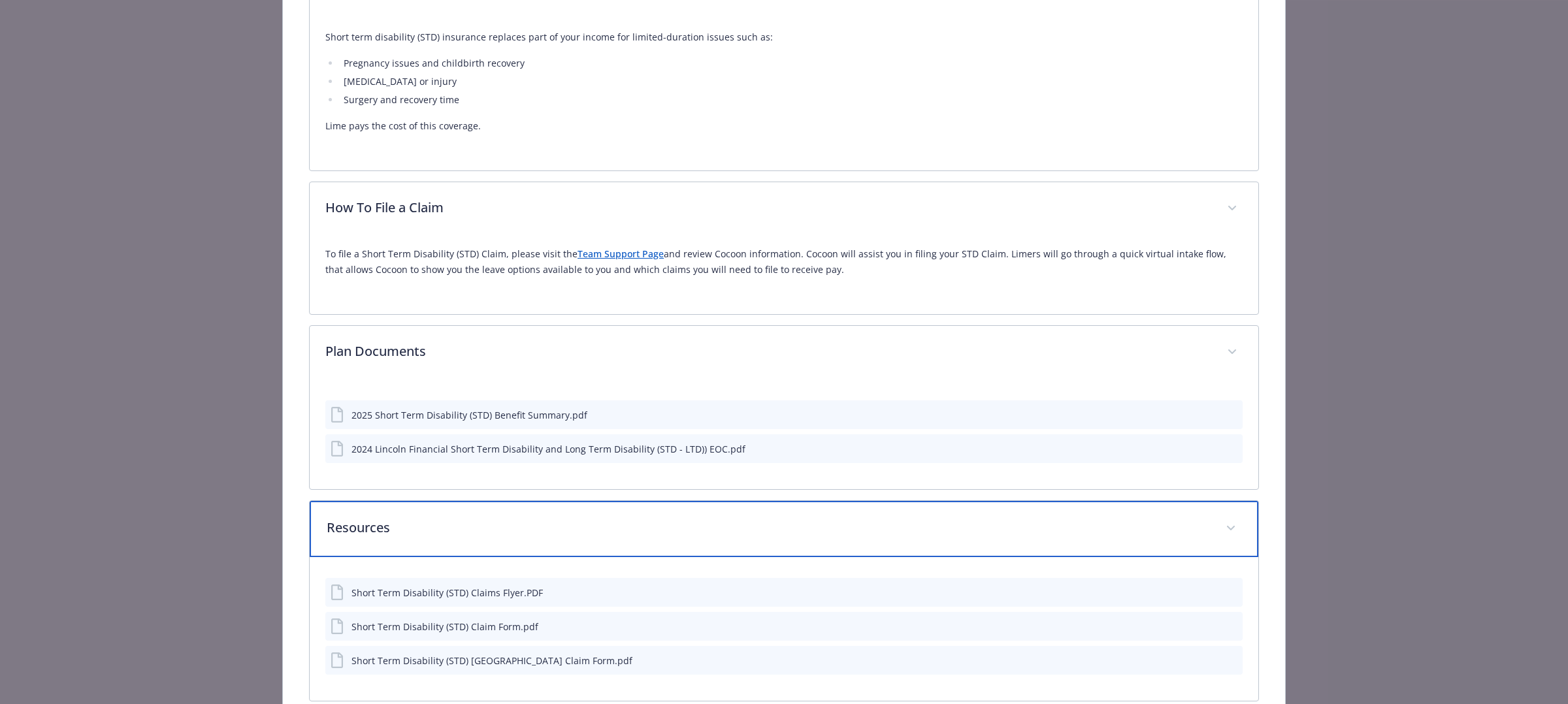
scroll to position [631, 0]
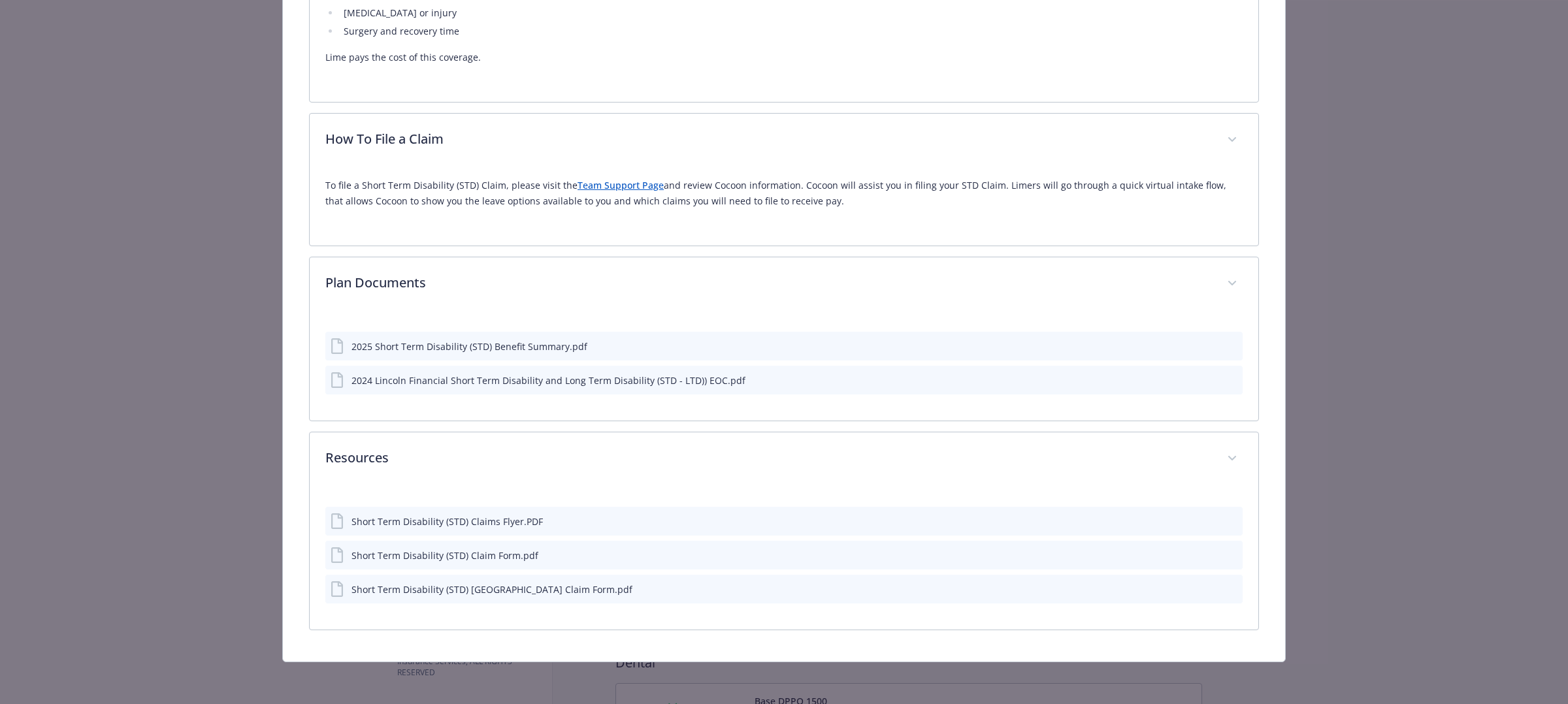
click at [413, 528] on div "Short Term Disability (STD) Claims Flyer.PDF" at bounding box center [447, 521] width 192 height 14
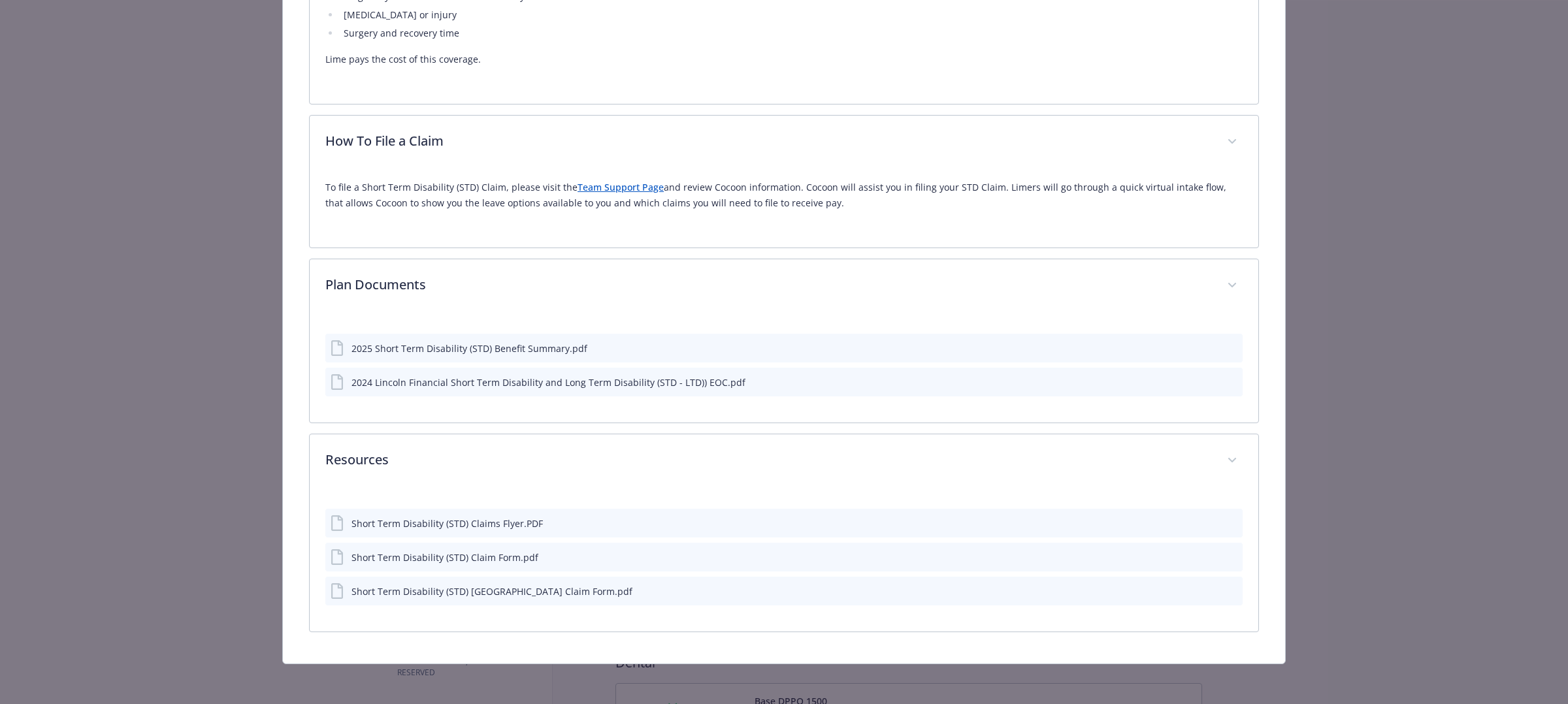
click at [352, 524] on div "Short Term Disability (STD) Claims Flyer.PDF" at bounding box center [447, 523] width 192 height 14
click at [352, 523] on div "Short Term Disability (STD) Claims Flyer.PDF" at bounding box center [447, 523] width 192 height 14
click at [579, 523] on div "Short Term Disability (STD) Claims Flyer.PDF" at bounding box center [784, 523] width 918 height 28
click at [1203, 523] on icon "download file" at bounding box center [1208, 522] width 11 height 11
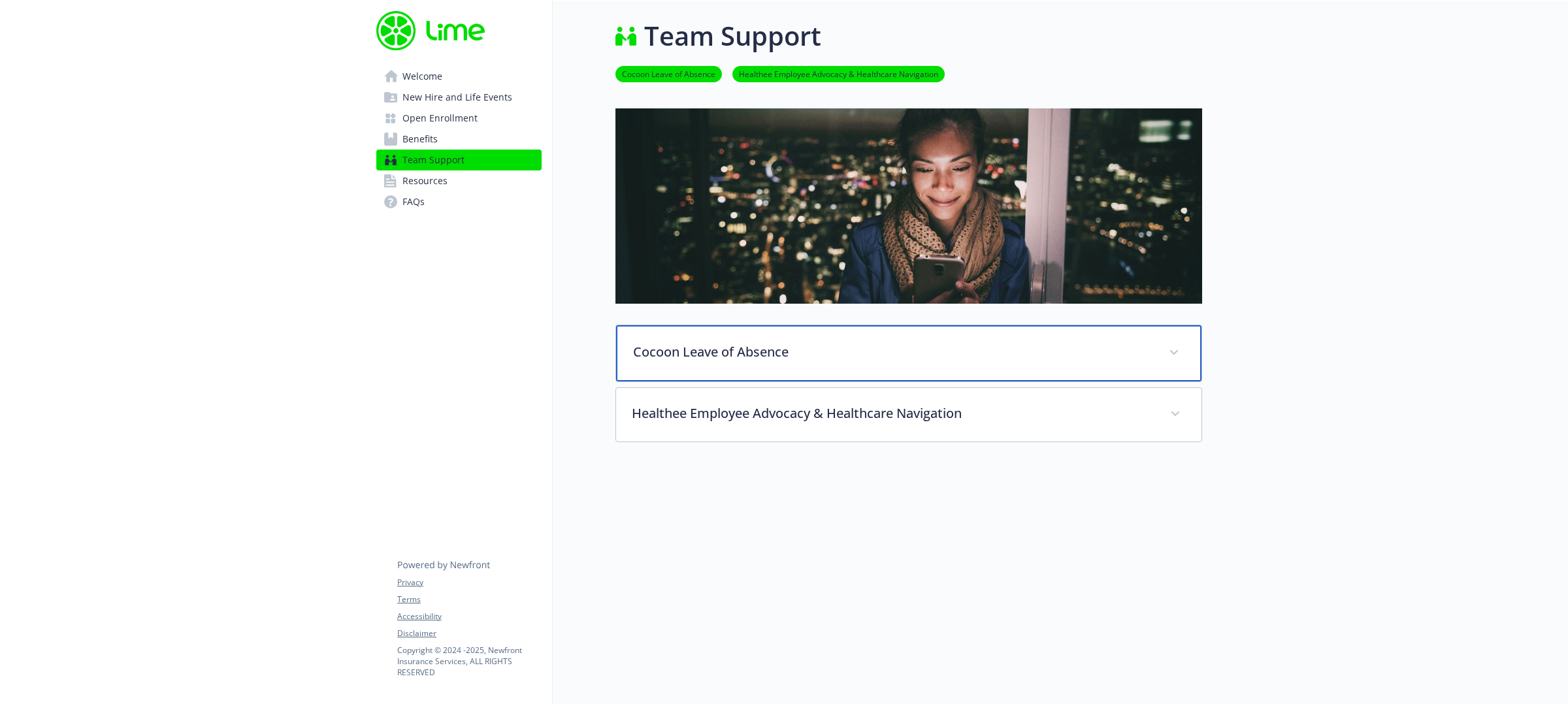
click at [961, 351] on p "Cocoon Leave of Absence" at bounding box center [893, 352] width 520 height 19
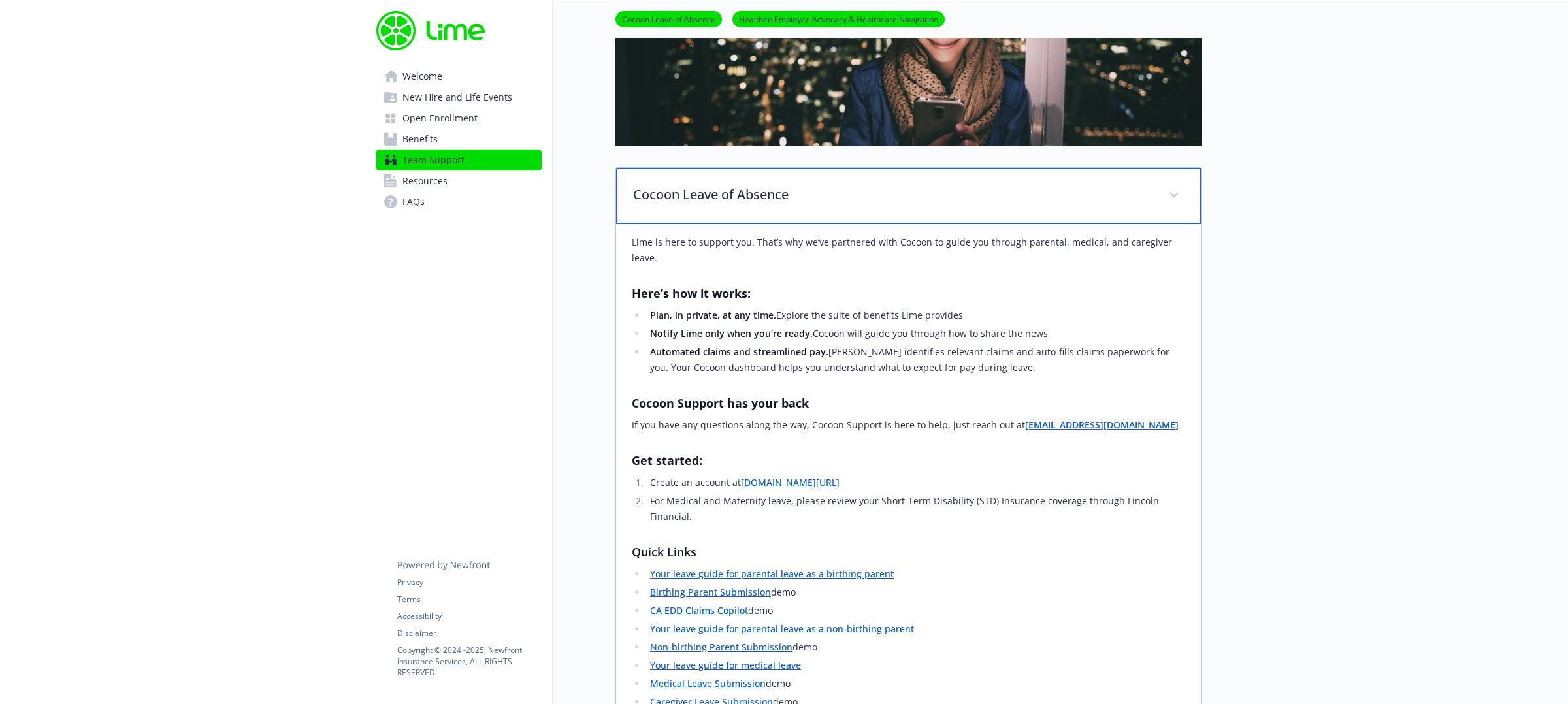
scroll to position [312, 0]
